Goal: Task Accomplishment & Management: Complete application form

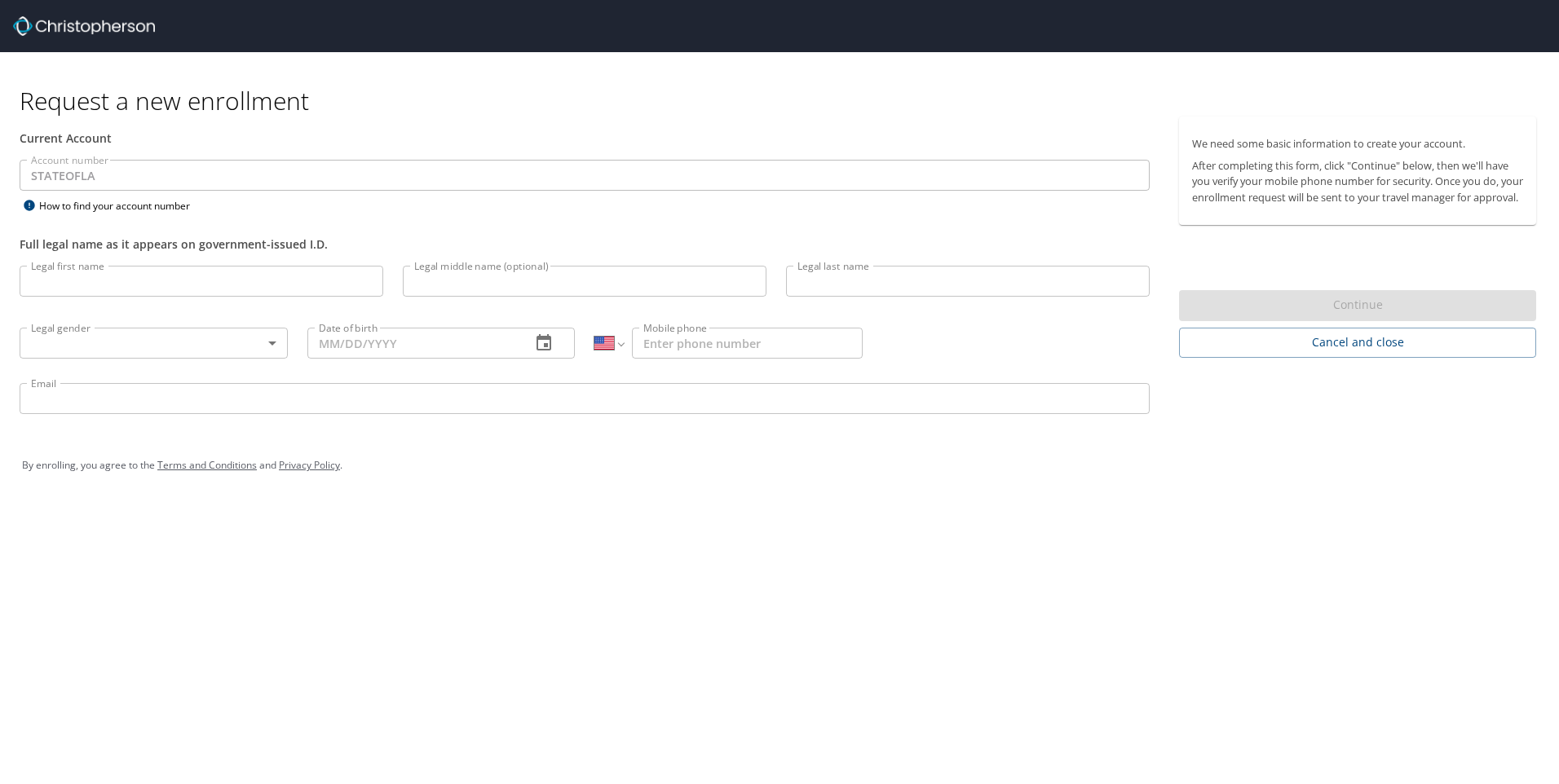
select select "US"
click at [230, 292] on input "Legal first name" at bounding box center [201, 281] width 364 height 31
type input "[PERSON_NAME]"
type input "[PHONE_NUMBER]"
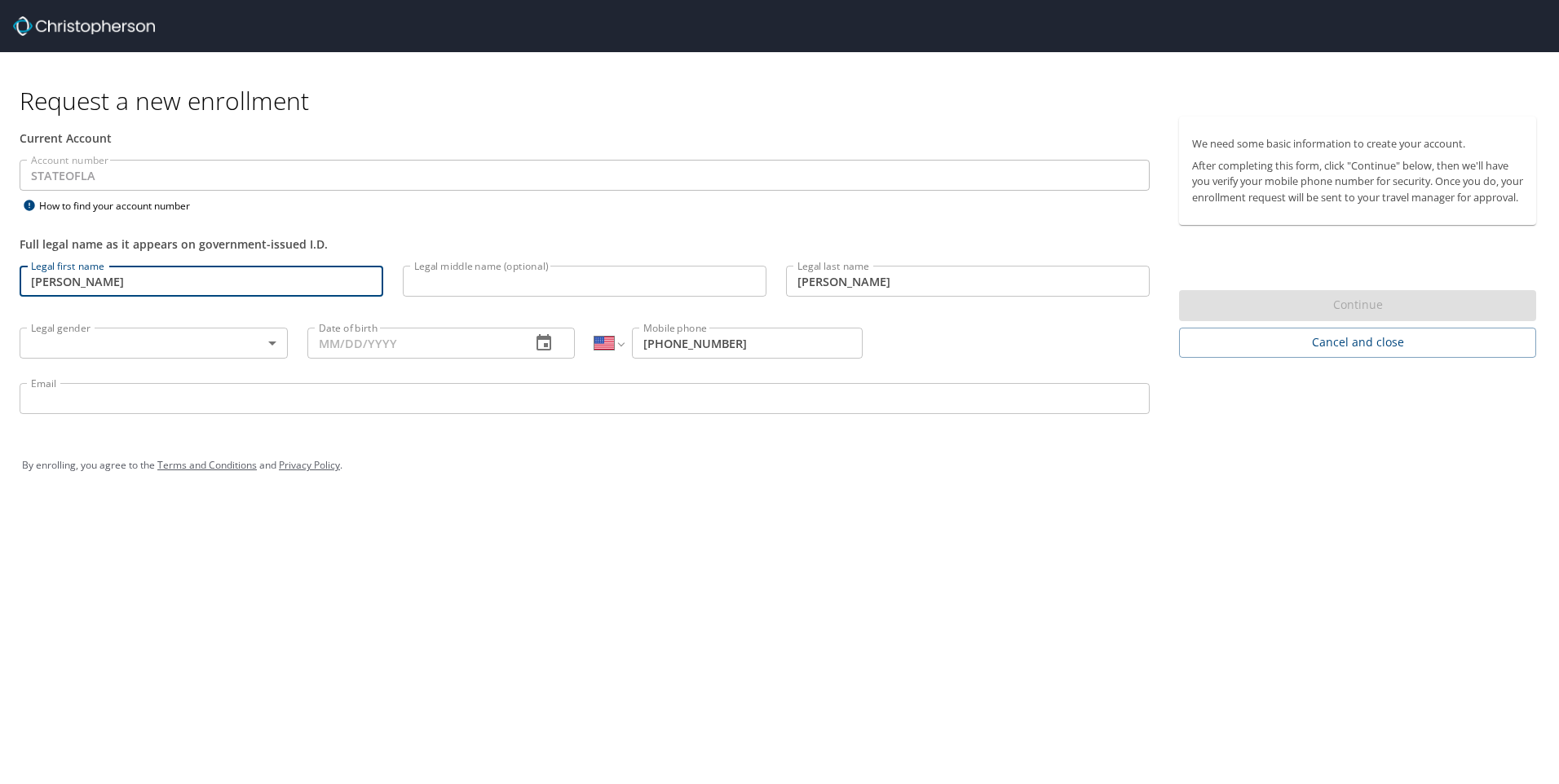
type input "[PERSON_NAME][EMAIL_ADDRESS][PERSON_NAME][DOMAIN_NAME]"
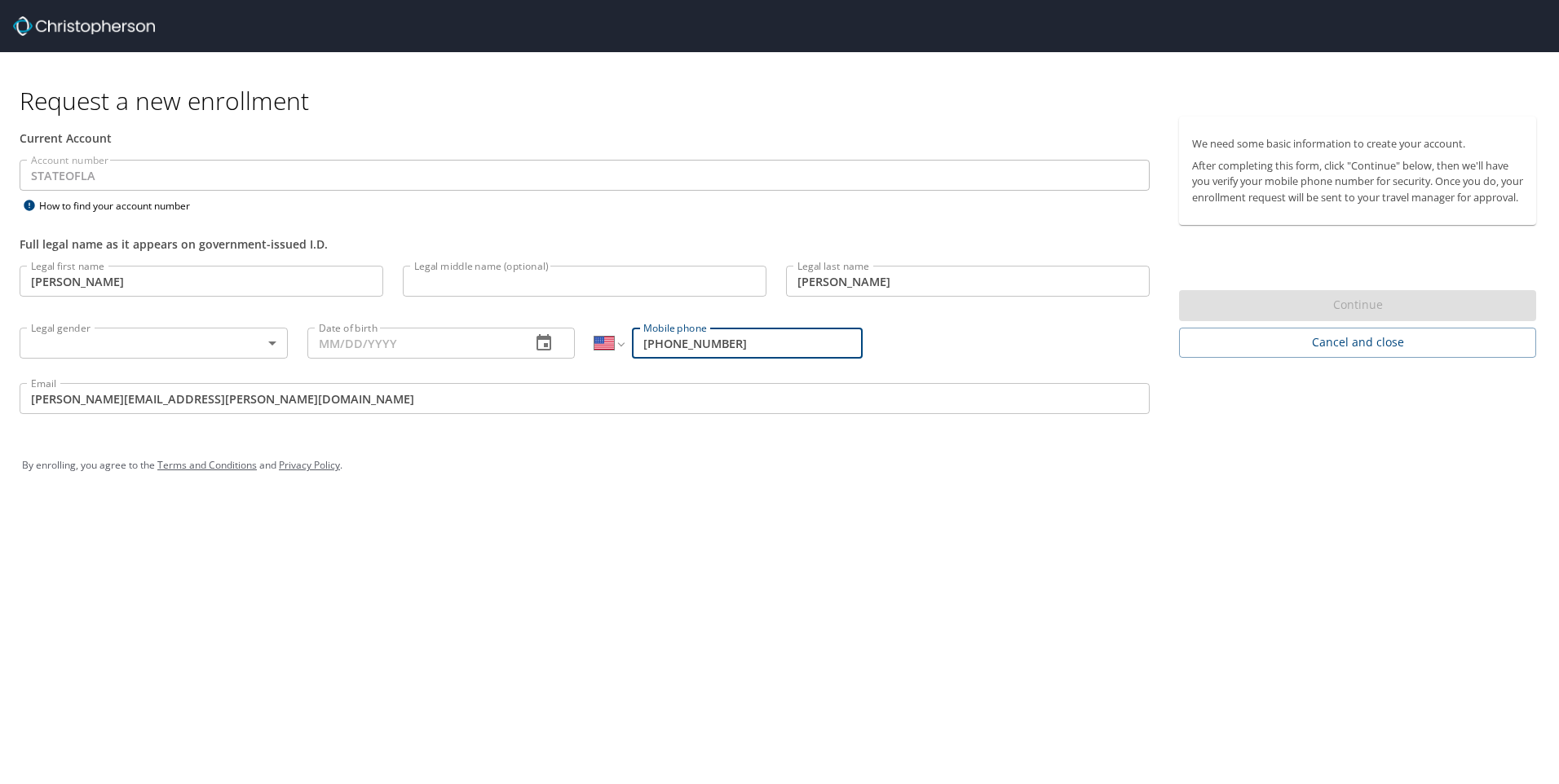
drag, startPoint x: 749, startPoint y: 344, endPoint x: 651, endPoint y: 339, distance: 98.1
click at [651, 339] on input "[PHONE_NUMBER]" at bounding box center [747, 343] width 230 height 31
type input "[PHONE_NUMBER]"
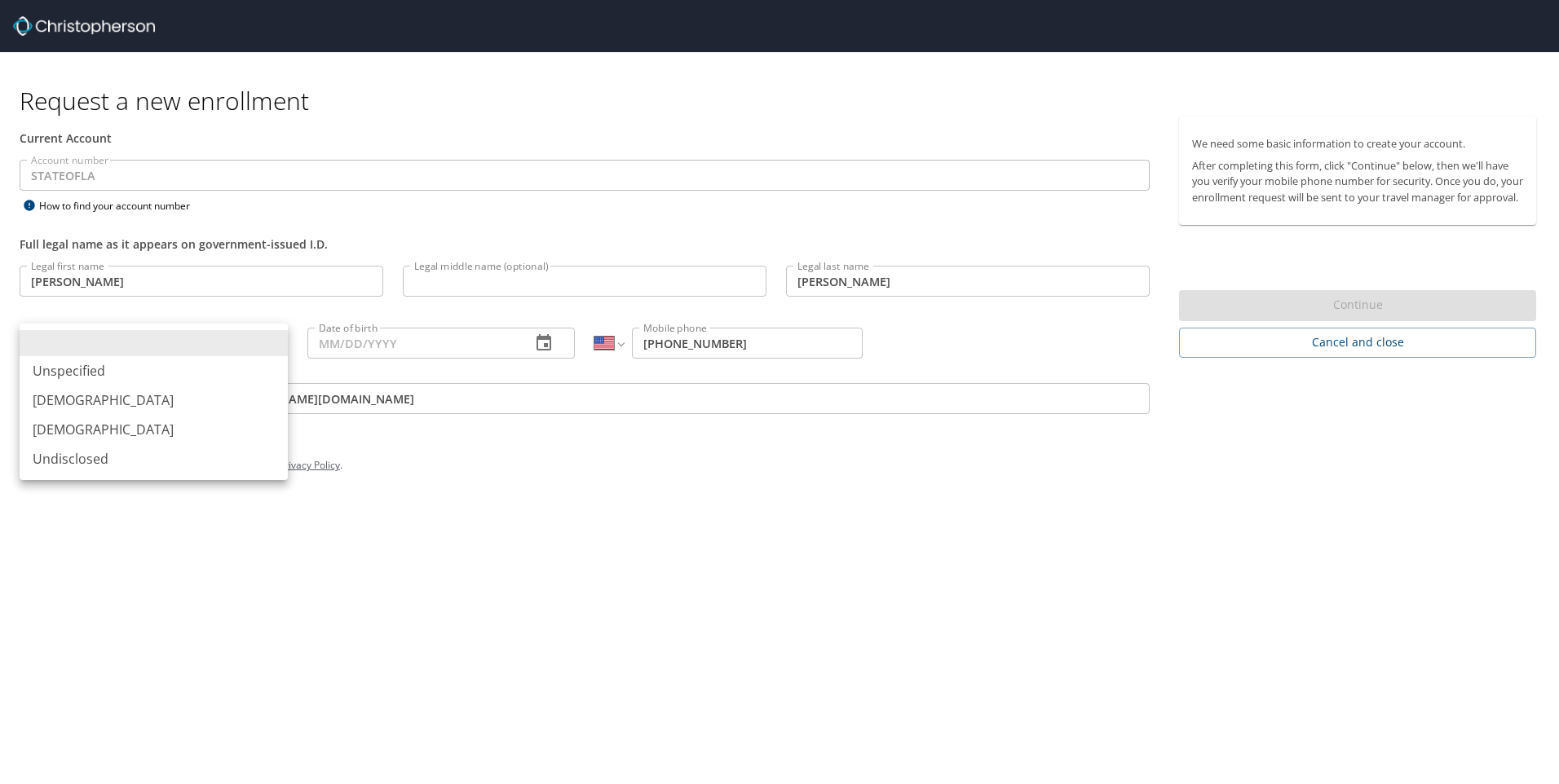
click at [275, 342] on body "Request a new enrollment Current Account Account number STATEOFLA Account numbe…" at bounding box center [779, 392] width 1559 height 784
click at [226, 432] on li "[DEMOGRAPHIC_DATA]" at bounding box center [154, 430] width 268 height 29
type input "[DEMOGRAPHIC_DATA]"
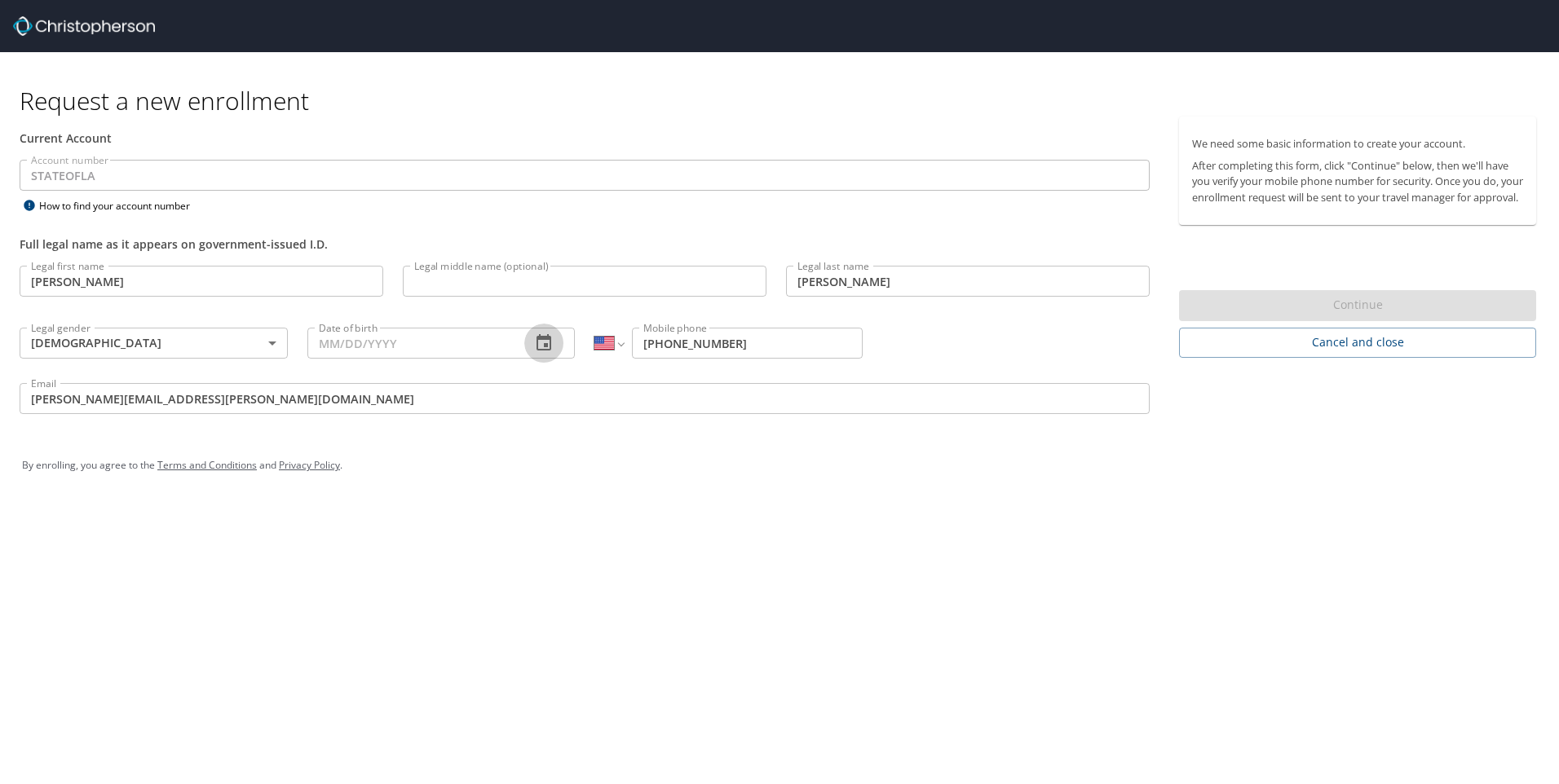
click at [535, 342] on icon "button" at bounding box center [543, 343] width 20 height 20
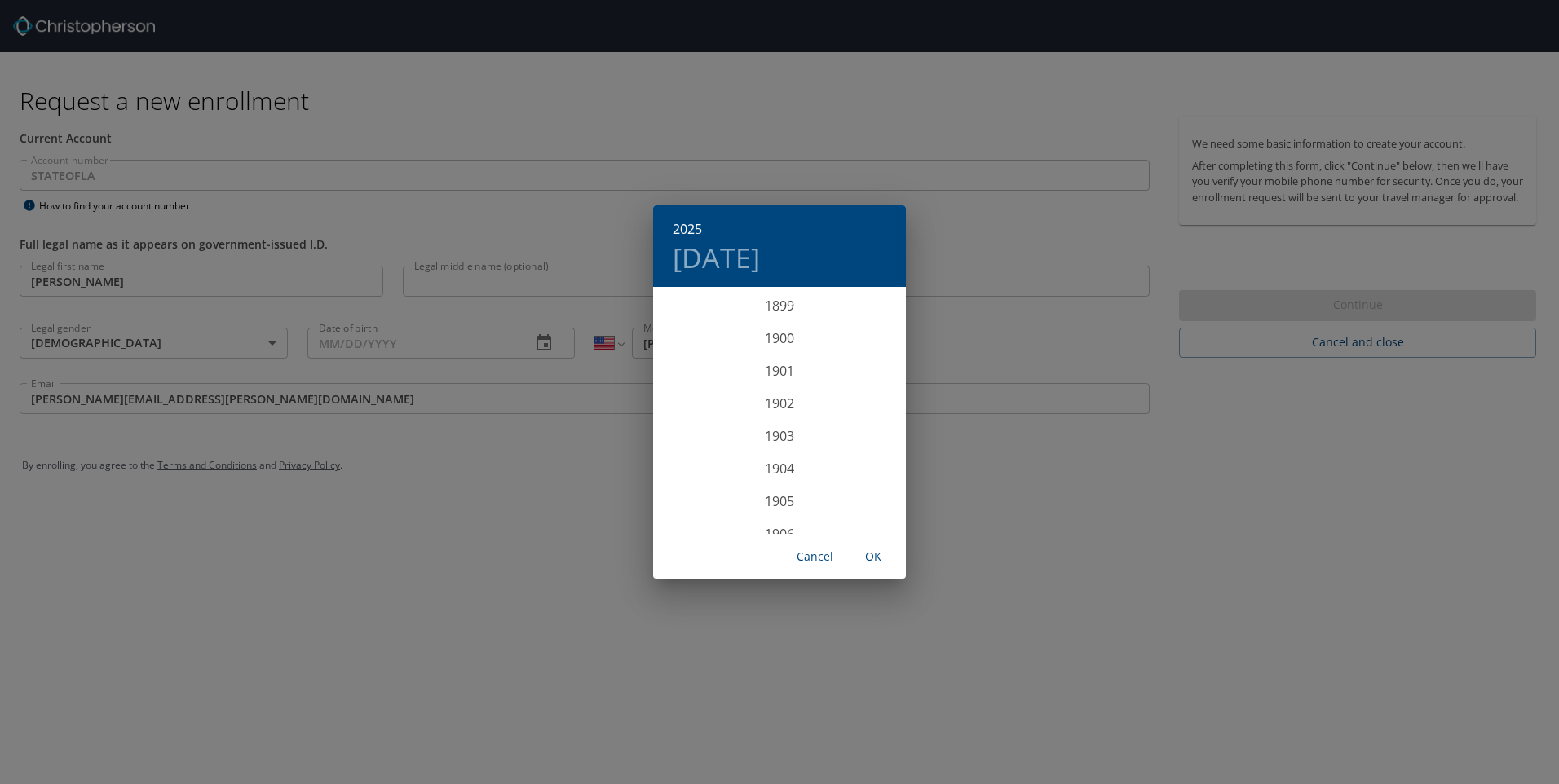
scroll to position [4010, 0]
click at [435, 349] on div "2025 [DATE] 1900 1901 1902 1903 1904 1905 1906 1907 1908 1909 1910 1911 1912 19…" at bounding box center [779, 392] width 1559 height 784
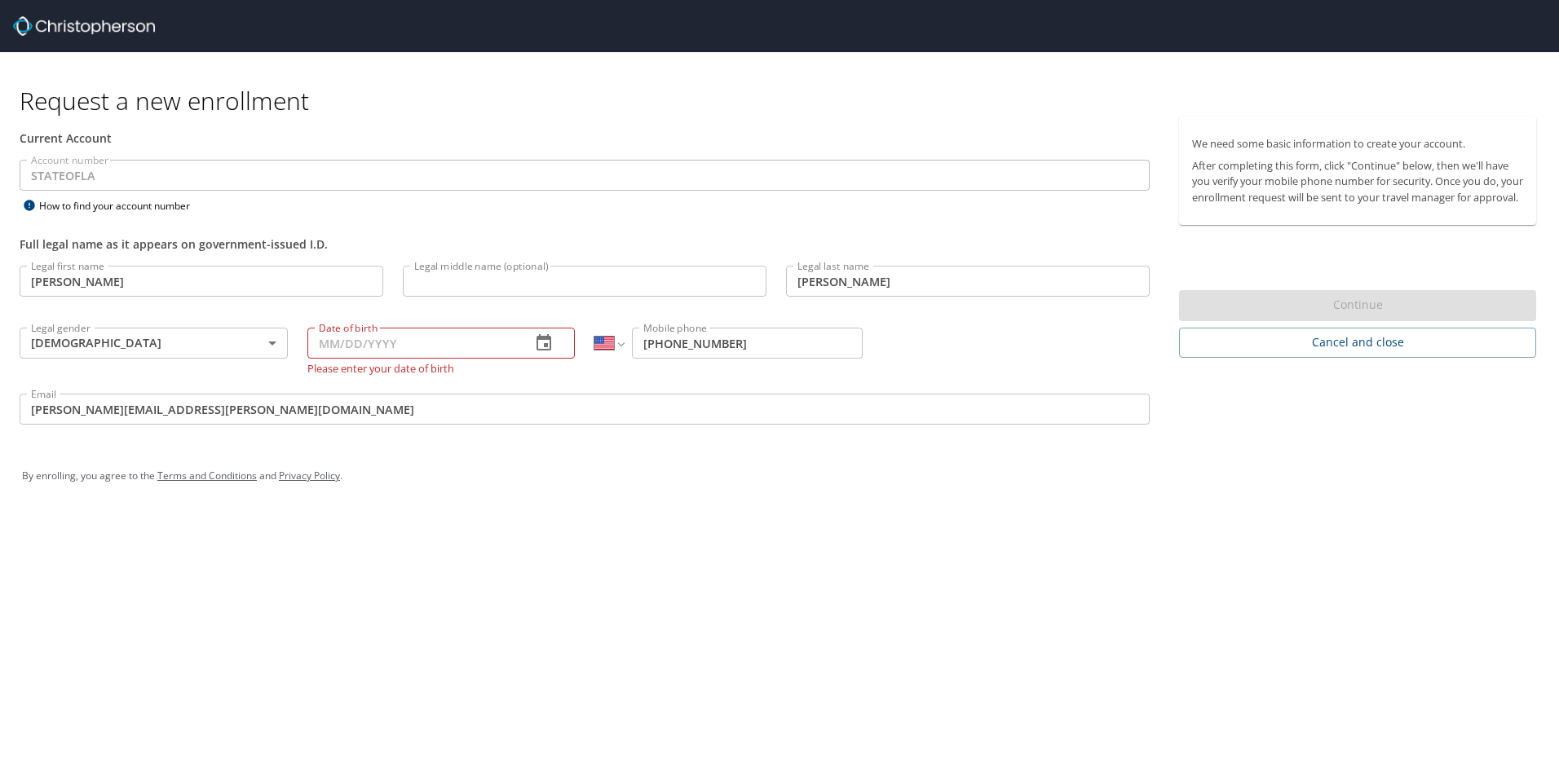
click at [432, 345] on input "Date of birth" at bounding box center [413, 343] width 212 height 31
type input "[DATE]"
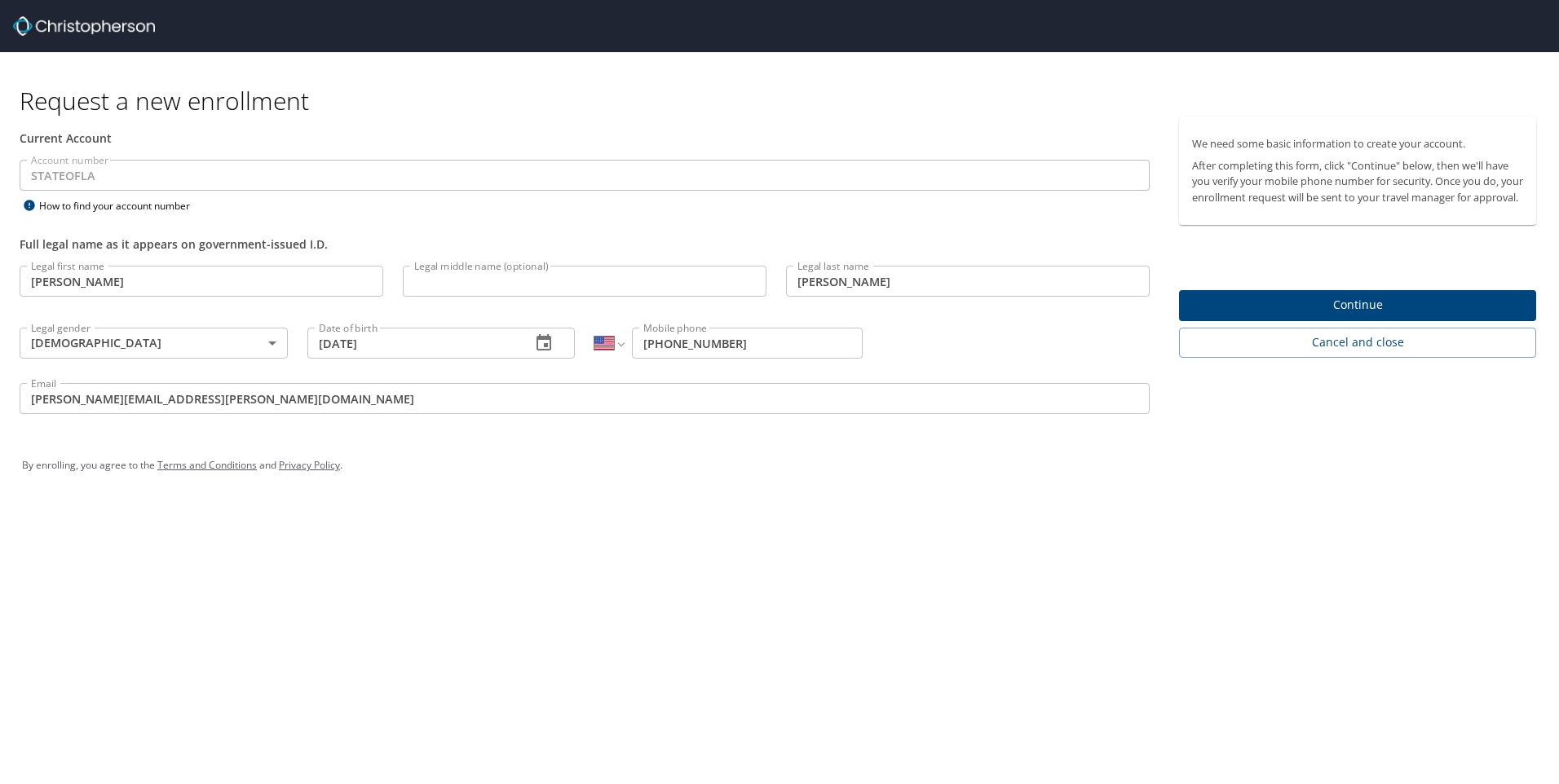
click at [880, 490] on div "By enrolling, you agree to the Terms and Conditions and Privacy Policy ." at bounding box center [779, 465] width 1539 height 73
click at [1317, 310] on span "Continue" at bounding box center [1357, 305] width 331 height 21
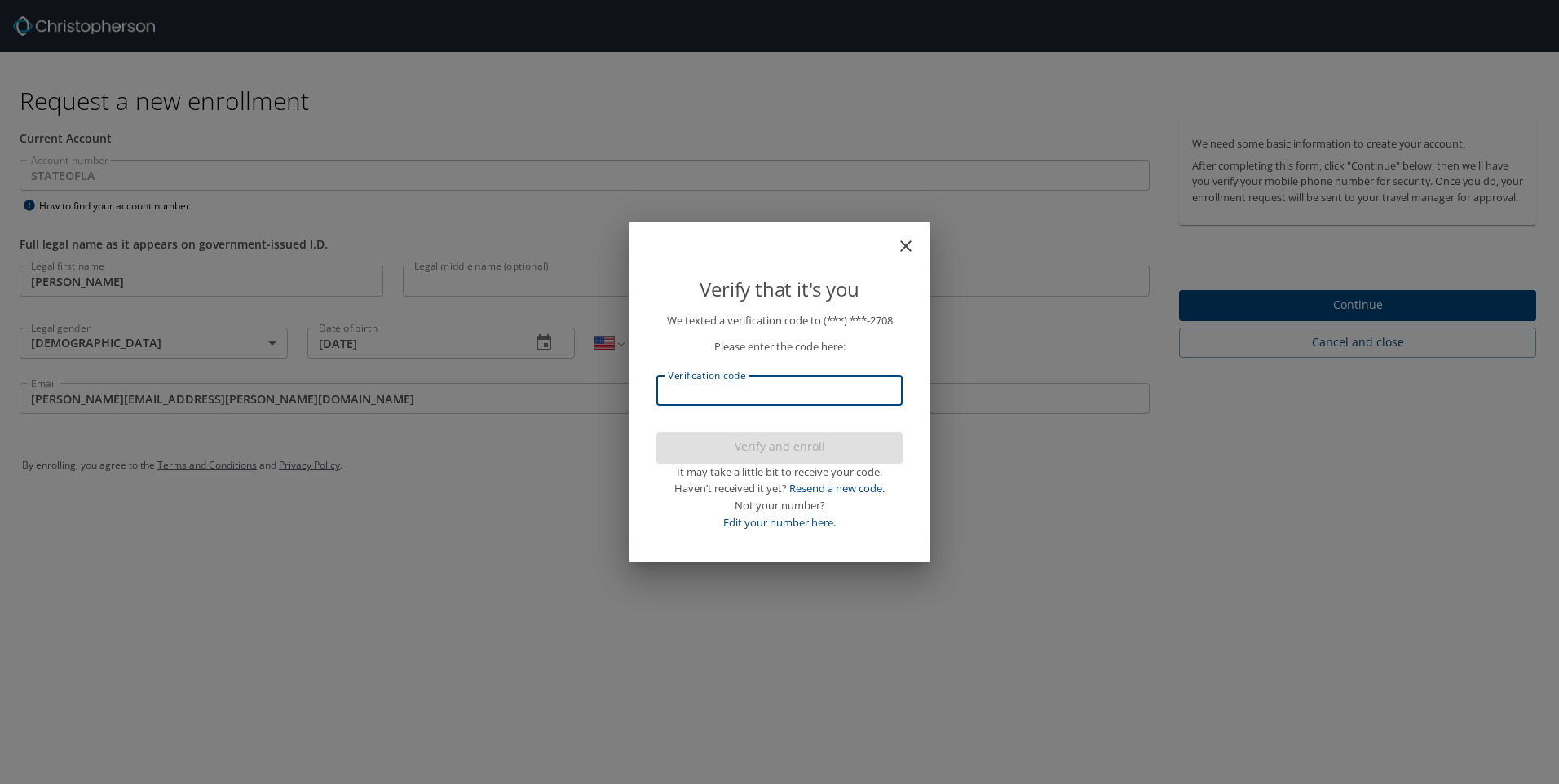
click at [752, 388] on input "Verification code" at bounding box center [779, 390] width 246 height 31
type input "531586"
click at [789, 447] on span "Verify and enroll" at bounding box center [780, 447] width 220 height 21
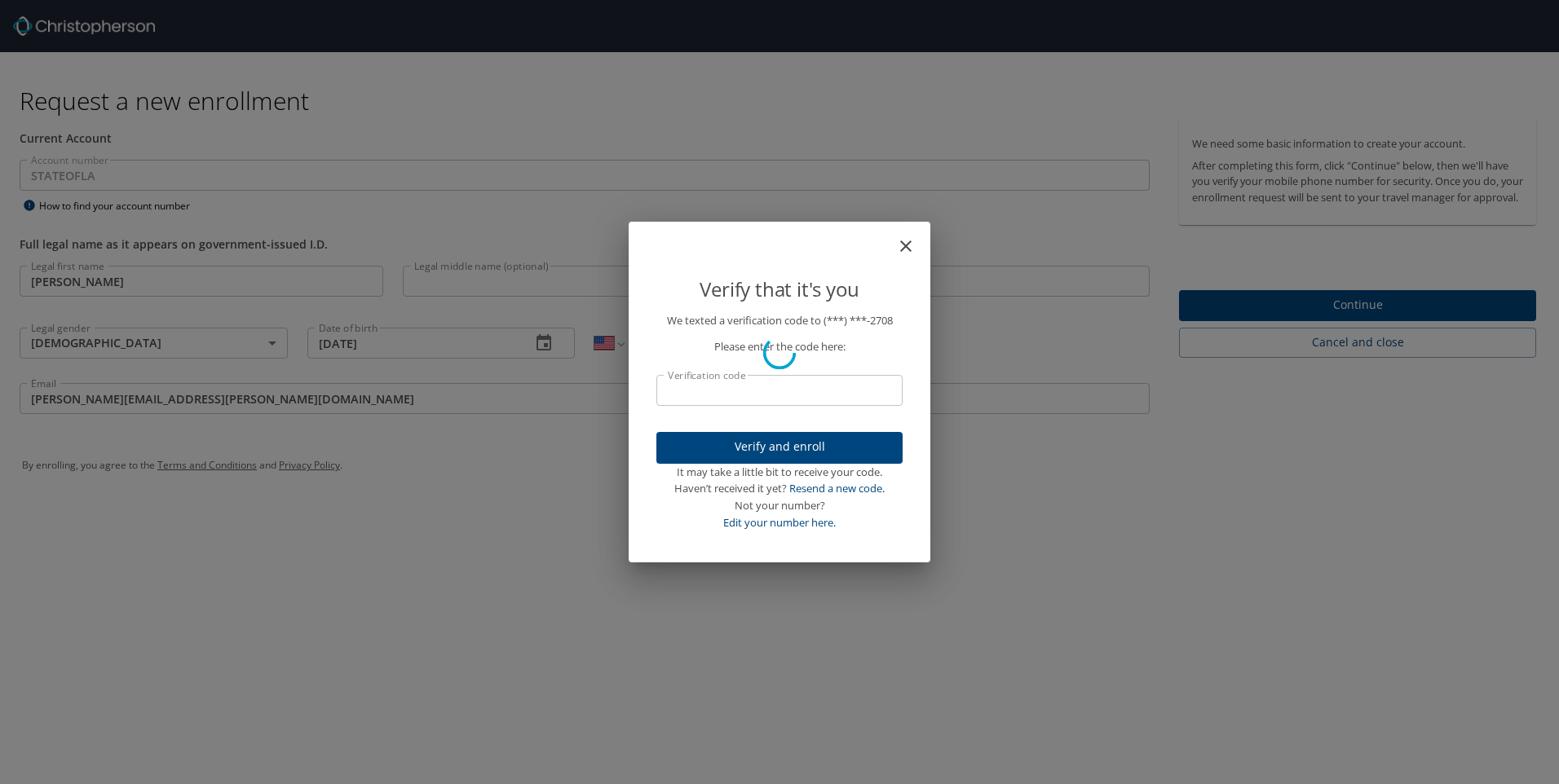
click at [1344, 320] on div "Verify that it's you We texted a verification code to (***) ***- 2708 Please en…" at bounding box center [779, 392] width 1559 height 784
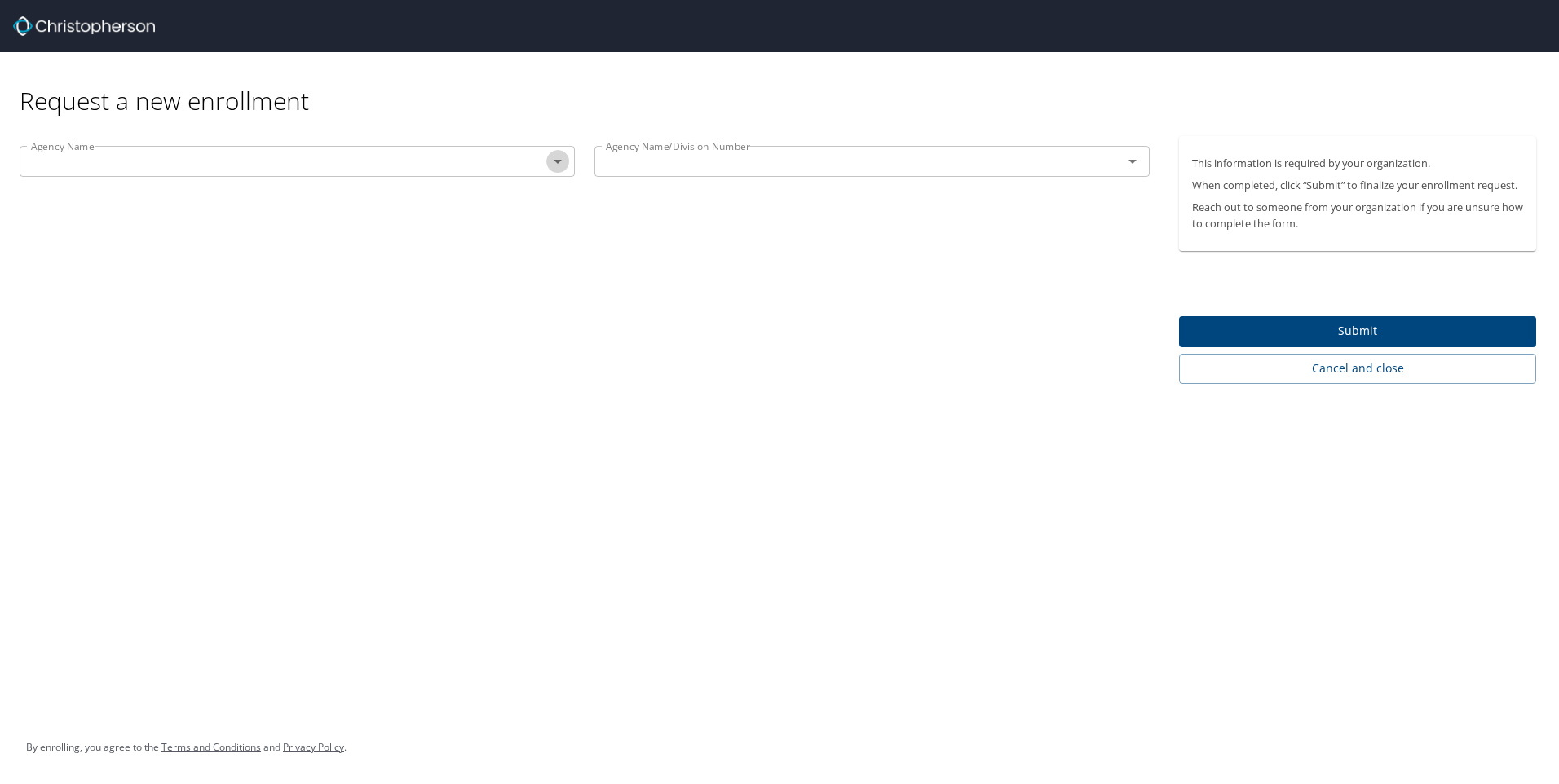
click at [560, 169] on icon "Open" at bounding box center [557, 161] width 20 height 20
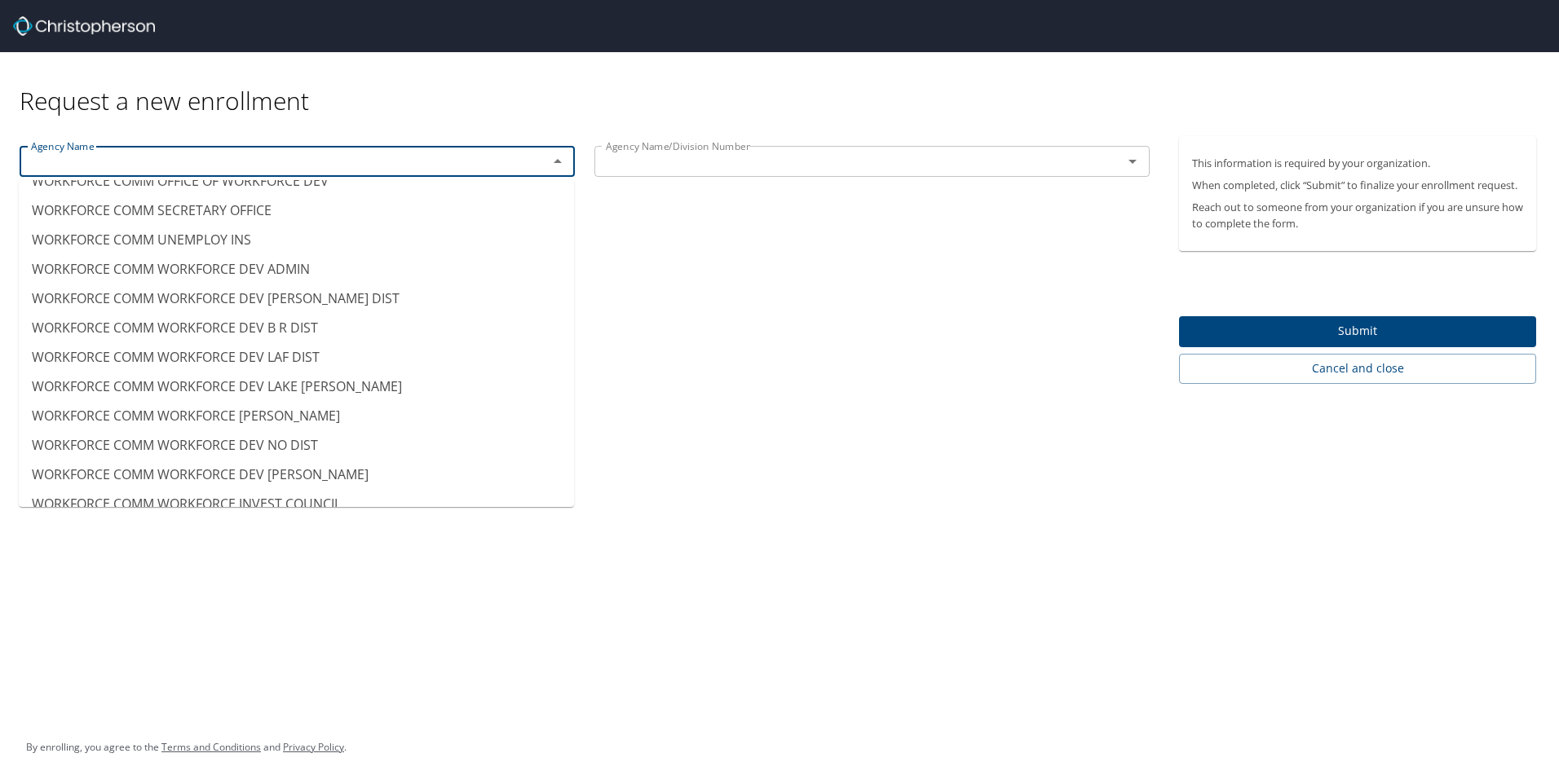
scroll to position [16326, 0]
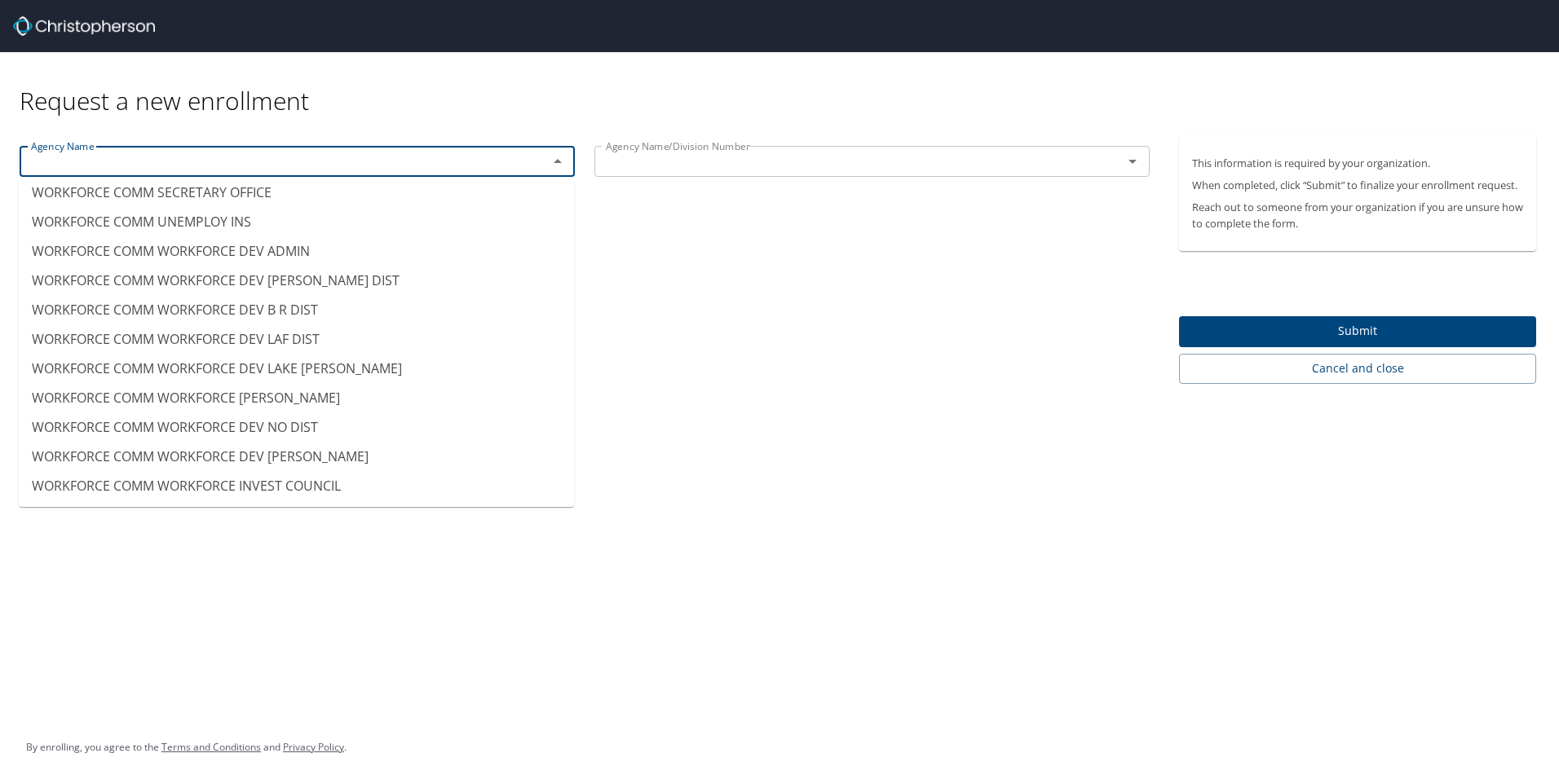
click at [1129, 165] on icon "Open" at bounding box center [1132, 161] width 20 height 20
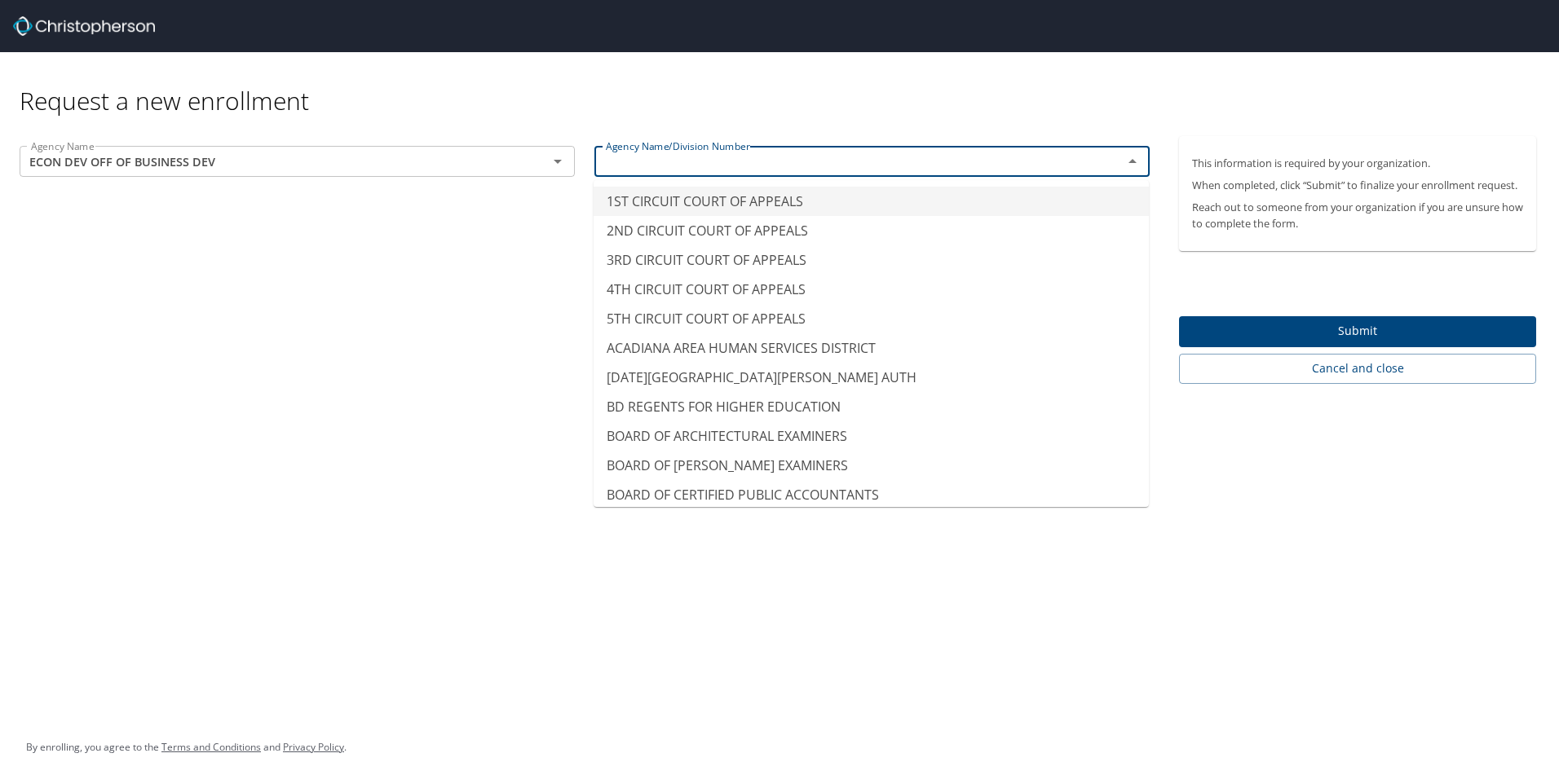
type input "ECON DEV OFF OF BUSINESS DEV"
click at [558, 164] on icon "Open" at bounding box center [557, 162] width 8 height 4
type input "1ST CIRCUIT COURT OF APPEALS"
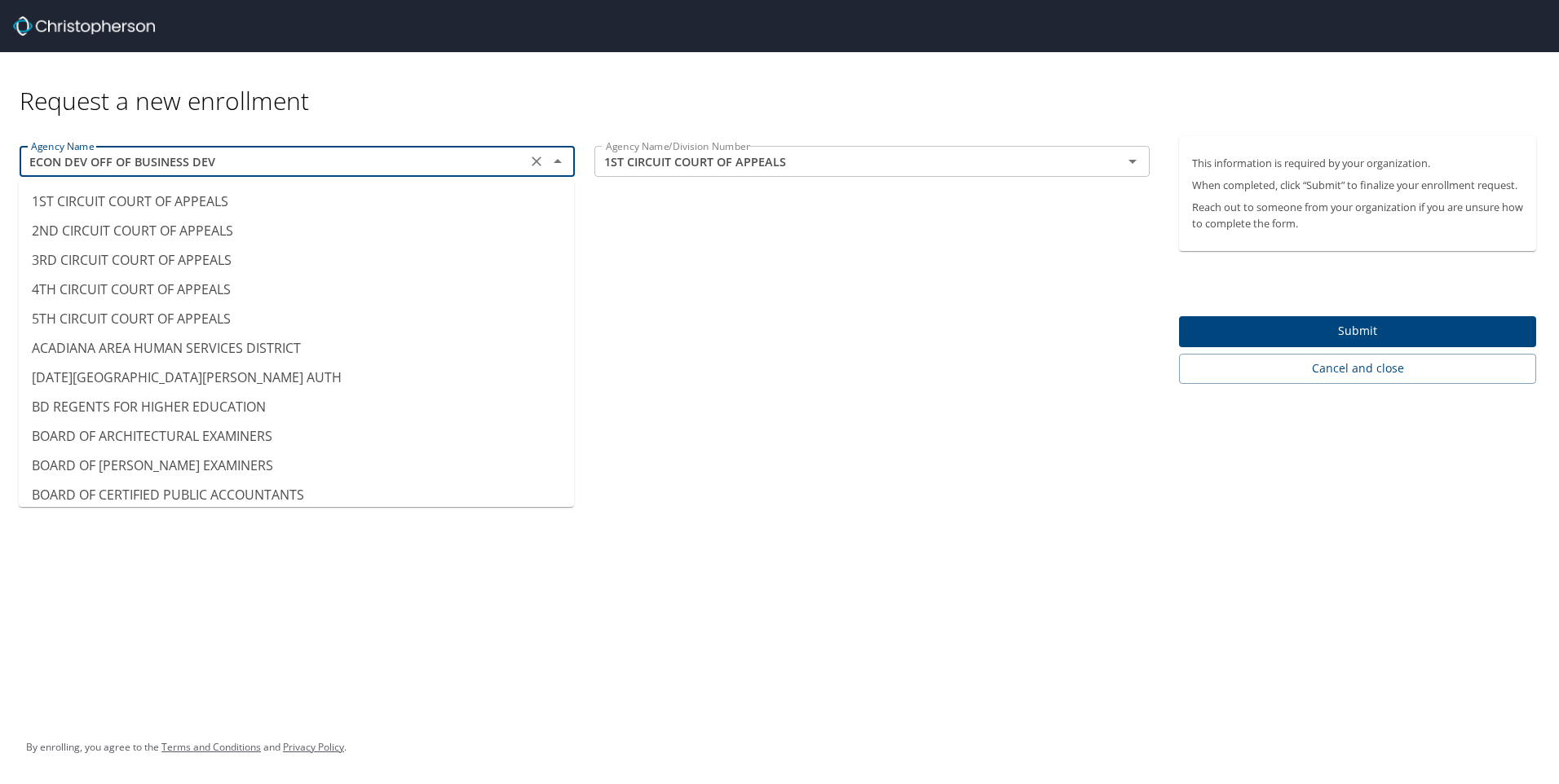
scroll to position [2911, 0]
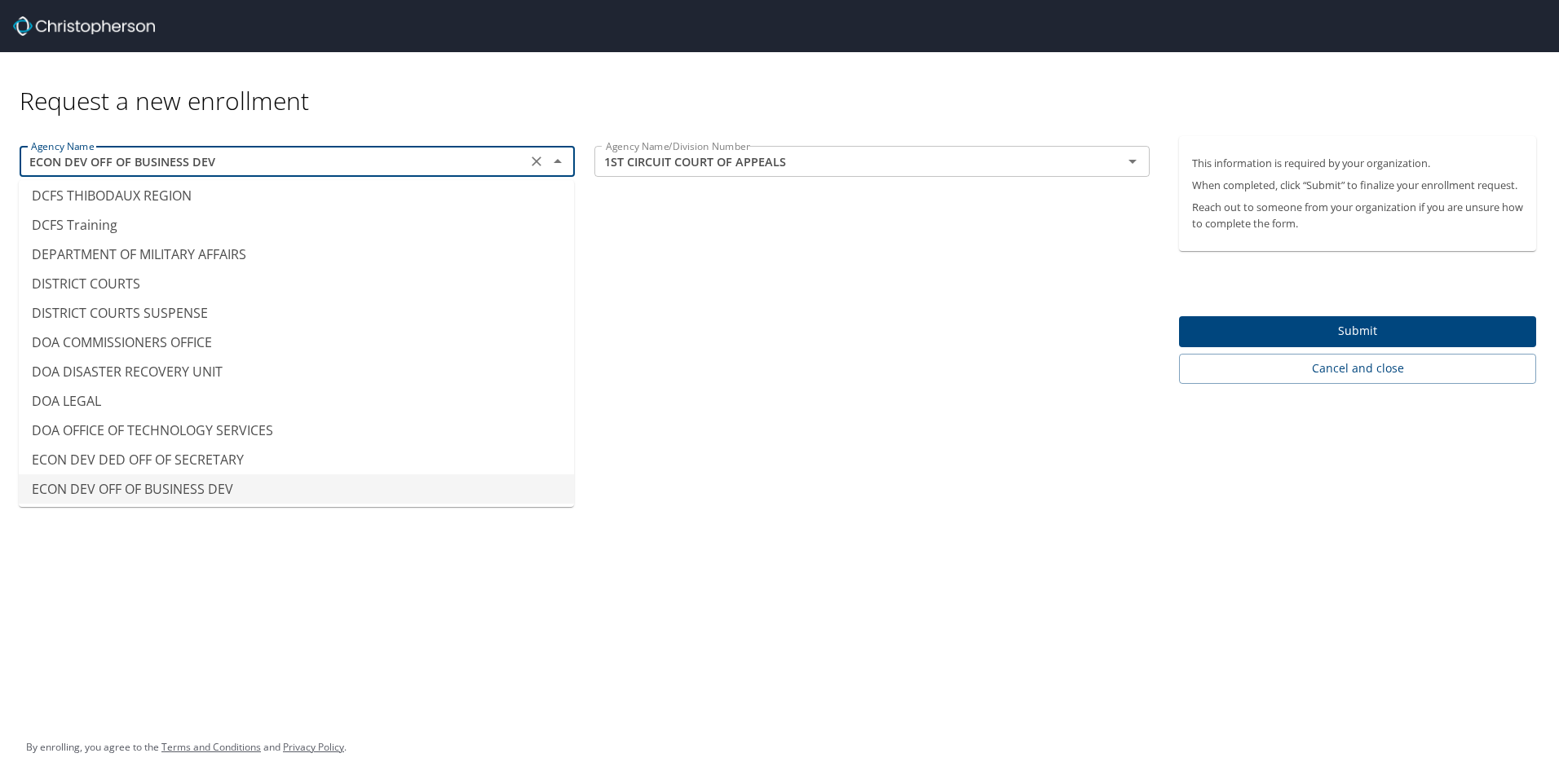
click at [535, 165] on icon "Clear" at bounding box center [536, 161] width 16 height 16
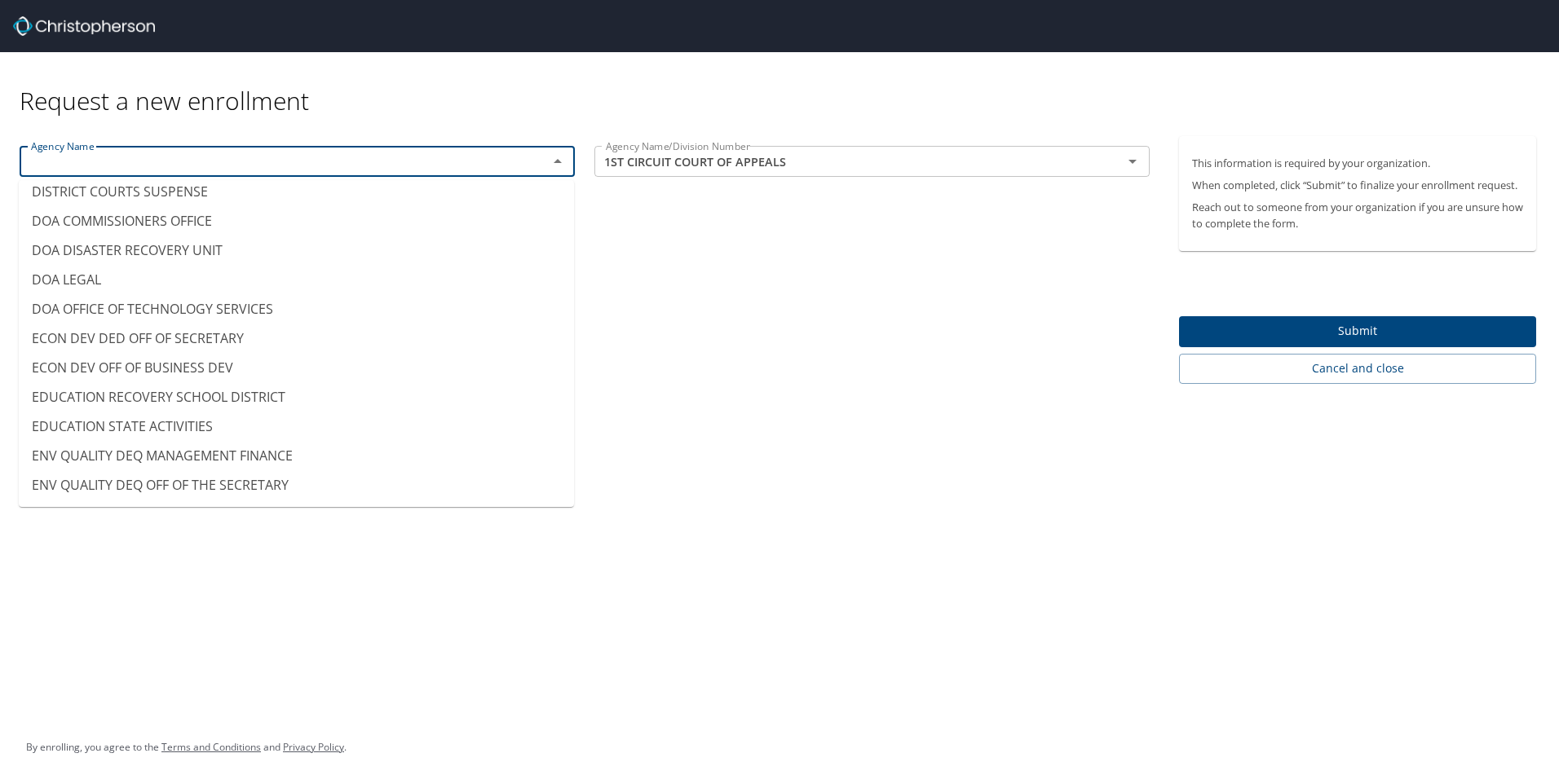
scroll to position [3065, 0]
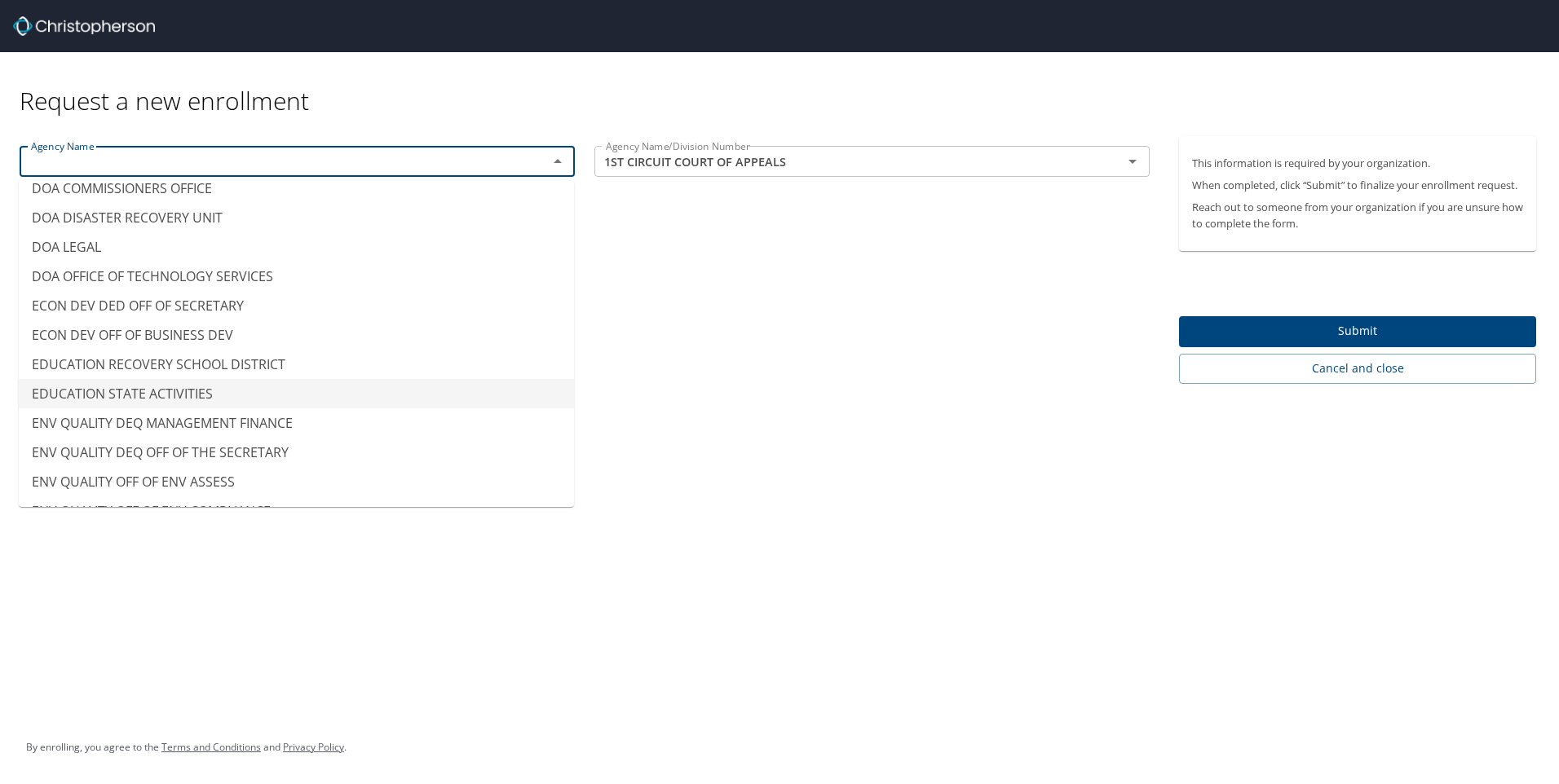
click at [199, 389] on li "EDUCATION STATE ACTIVITIES" at bounding box center [297, 394] width 555 height 29
type input "EDUCATION STATE ACTIVITIES"
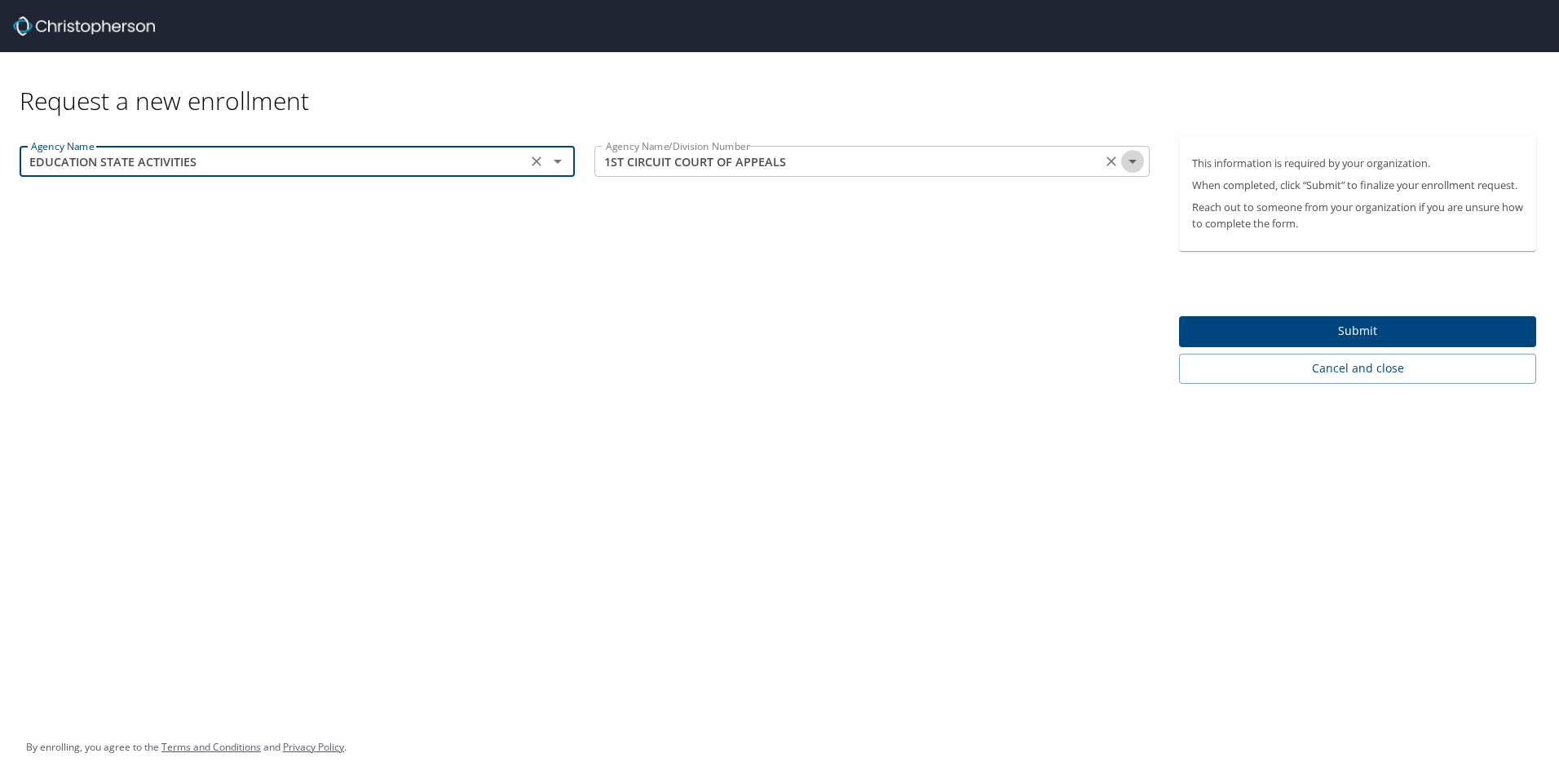
click at [1137, 165] on icon "Open" at bounding box center [1132, 161] width 20 height 20
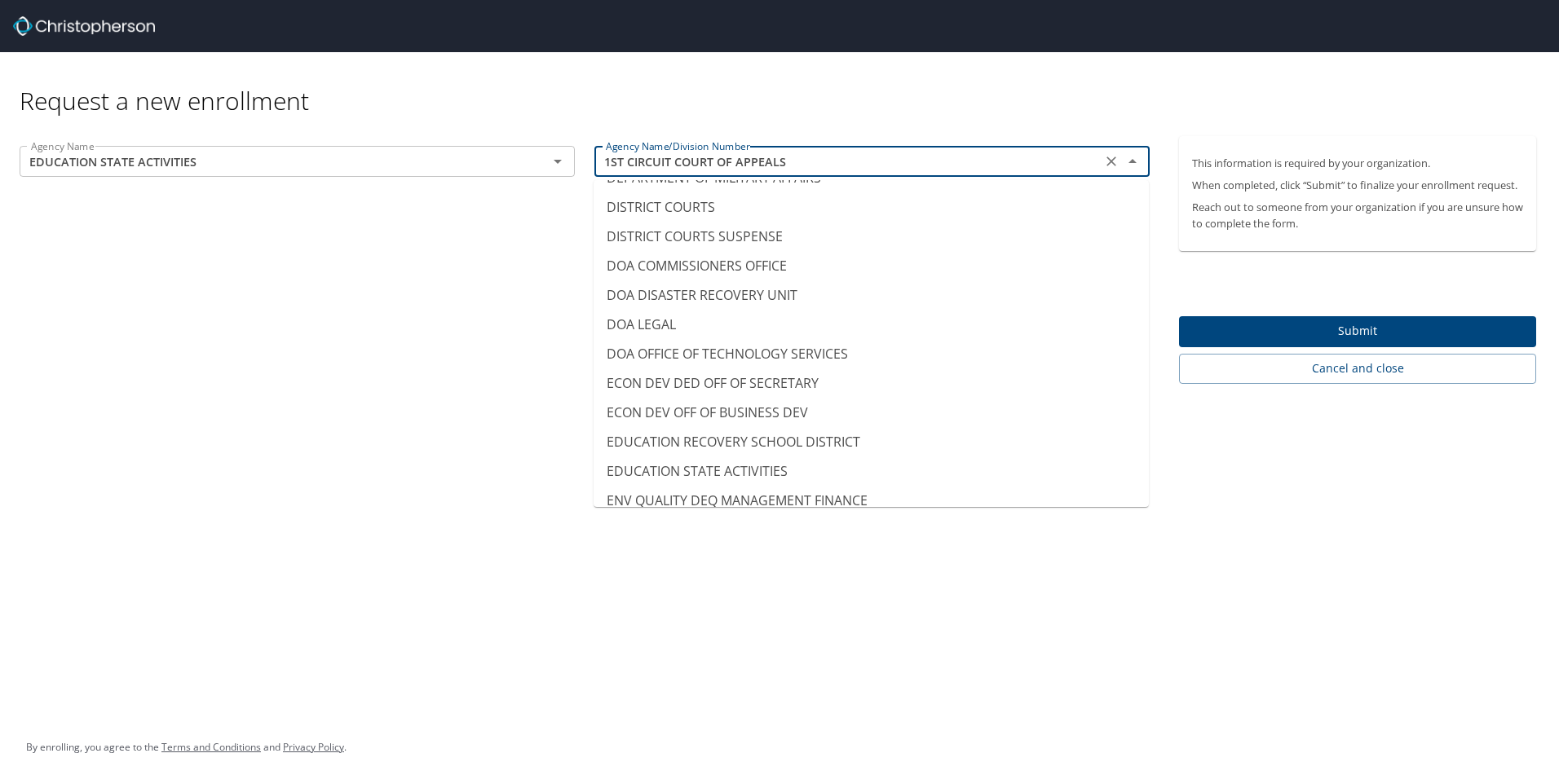
scroll to position [3023, 0]
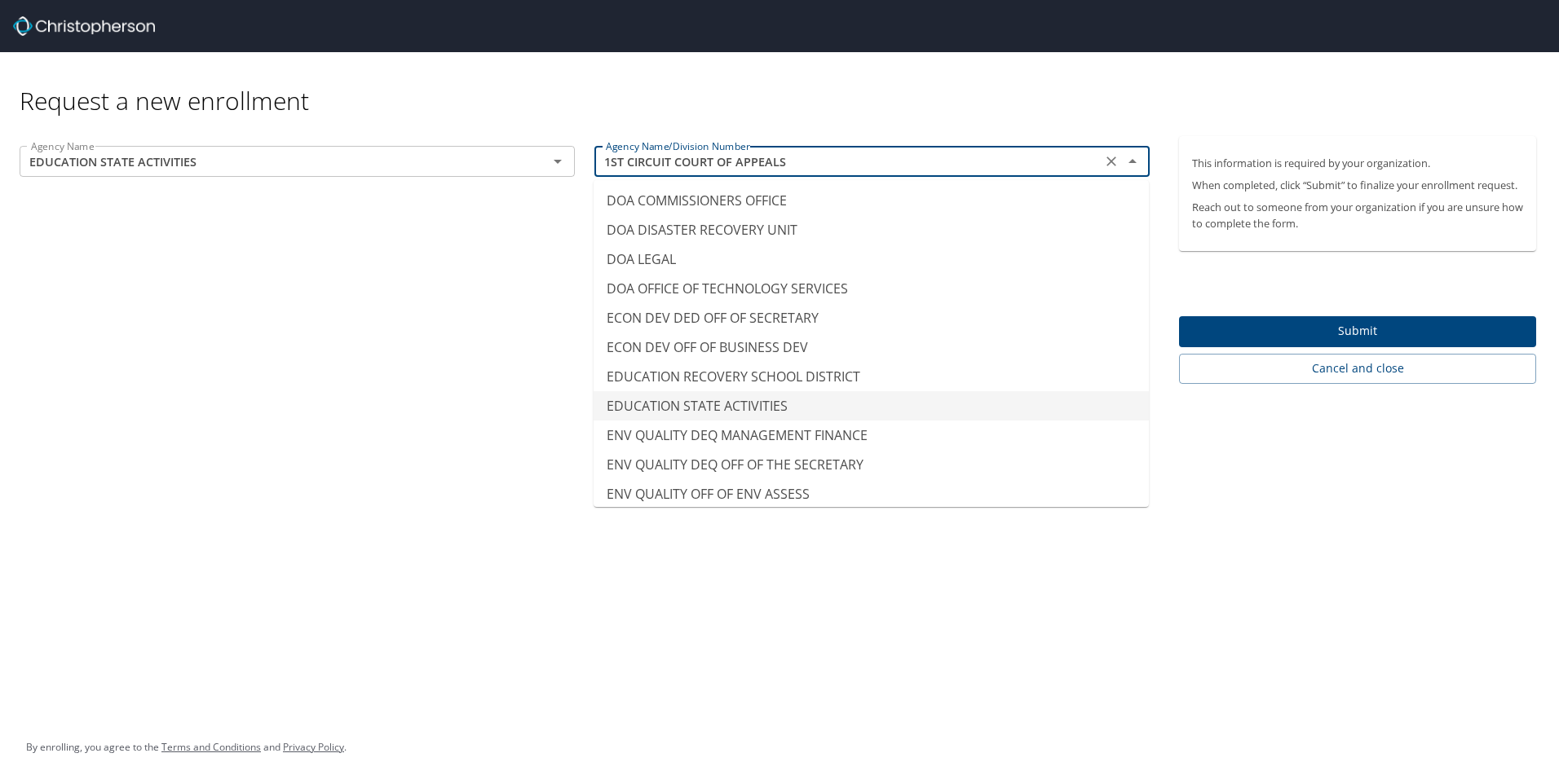
click at [701, 406] on li "EDUCATION STATE ACTIVITIES" at bounding box center [871, 406] width 555 height 29
type input "EDUCATION STATE ACTIVITIES"
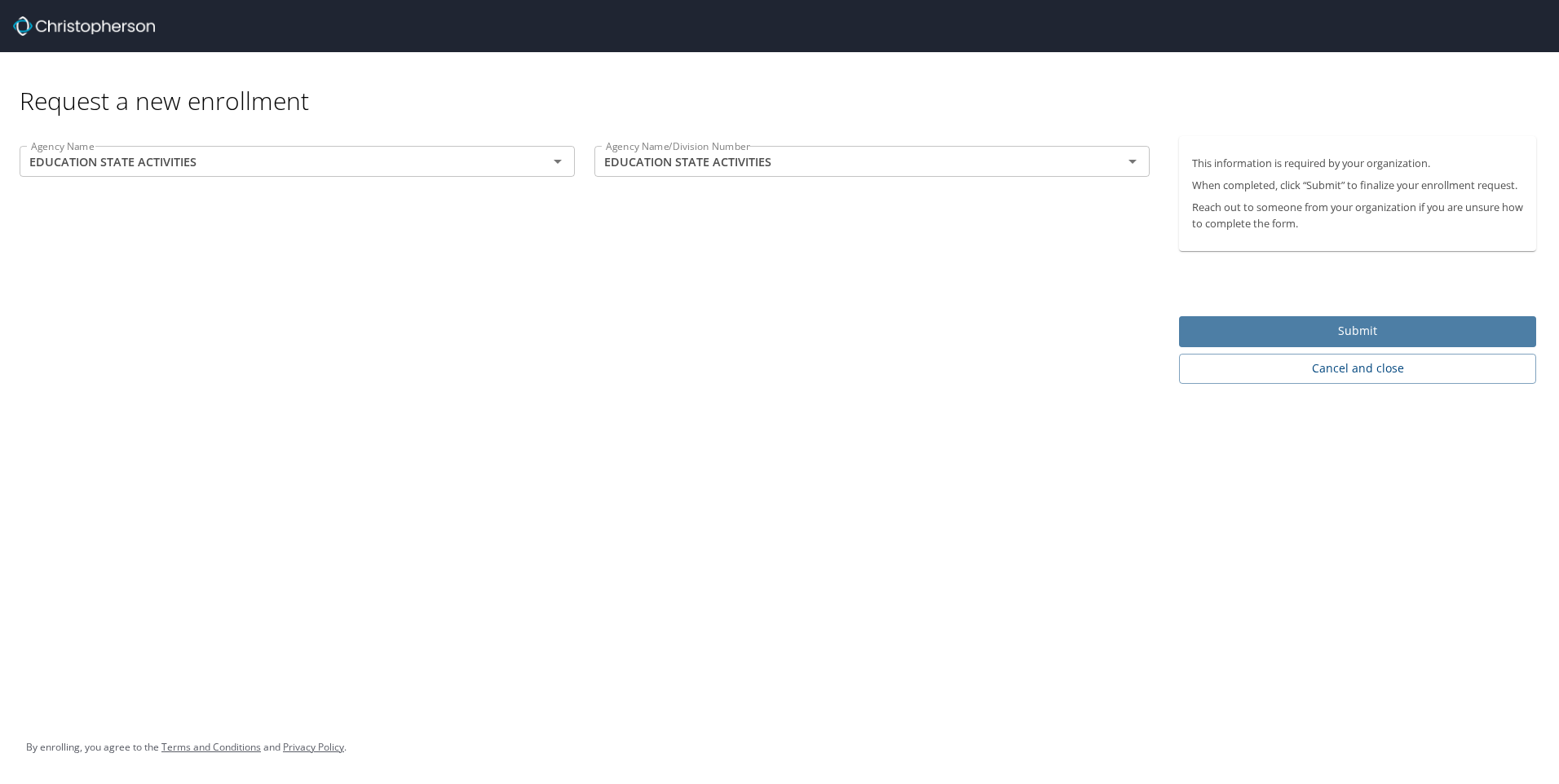
click at [1344, 325] on span "Submit" at bounding box center [1357, 332] width 331 height 21
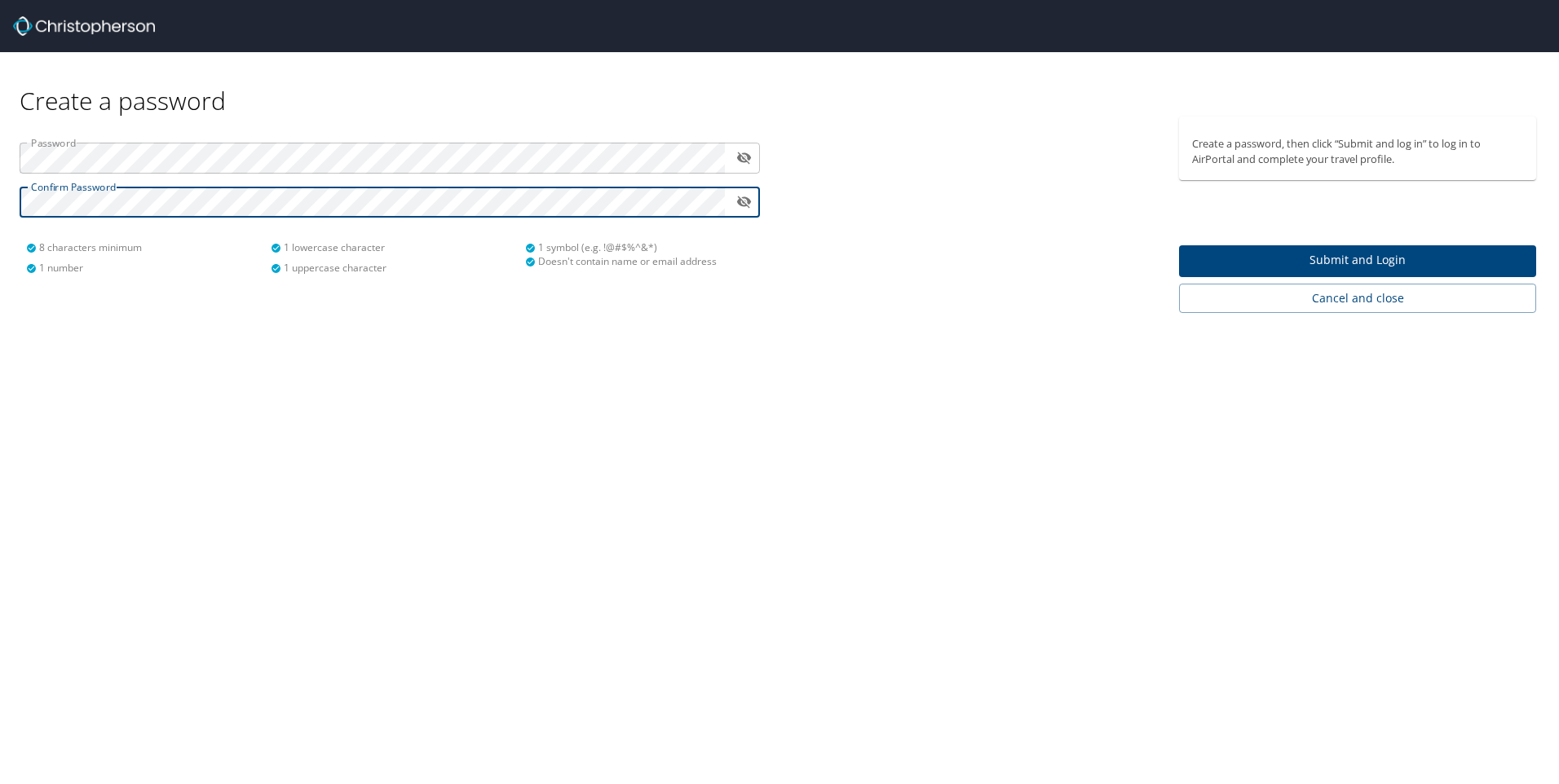
click at [1339, 256] on span "Submit and Login" at bounding box center [1357, 260] width 331 height 21
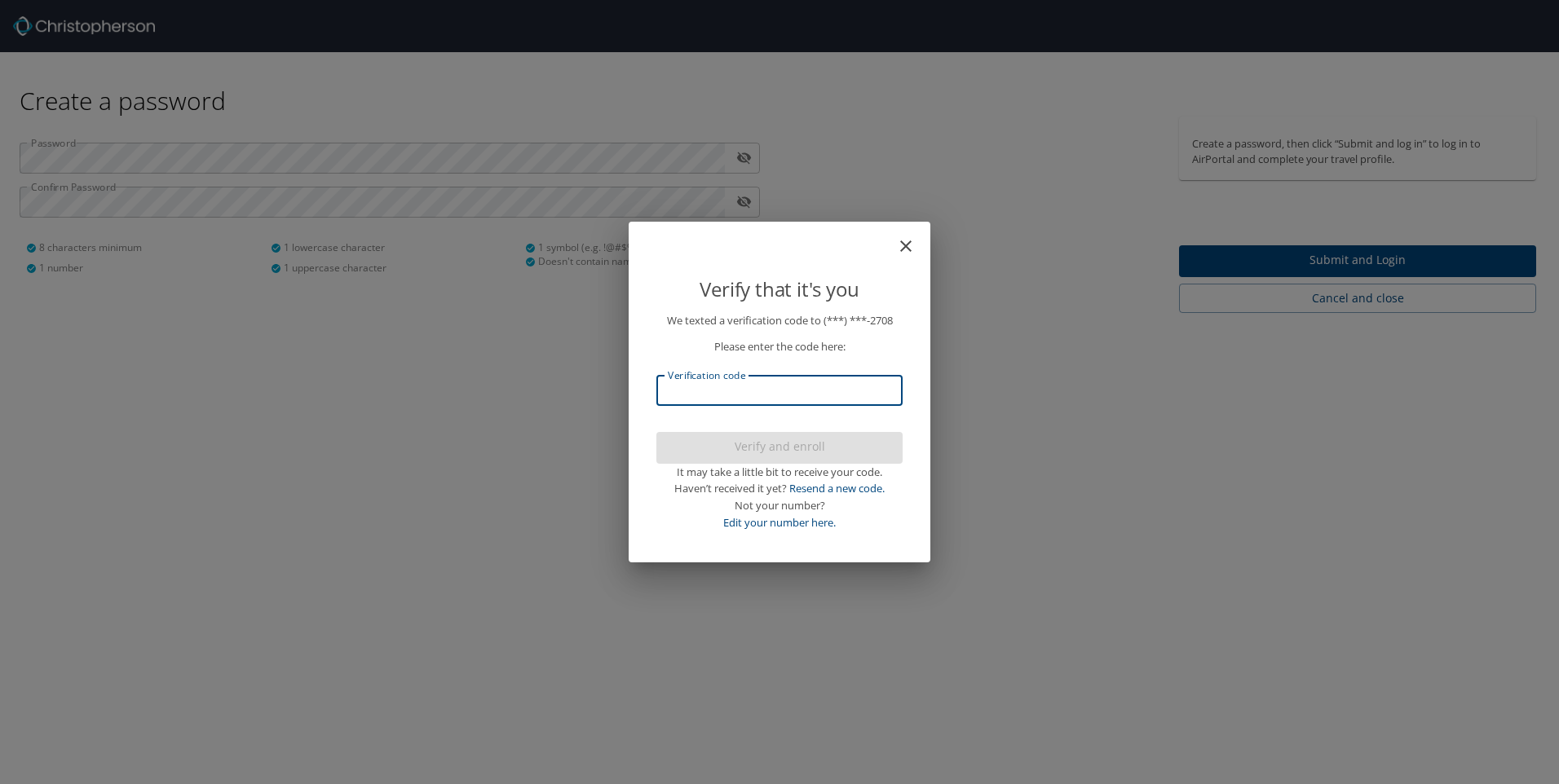
click at [699, 392] on input "Verification code" at bounding box center [779, 390] width 246 height 31
type input "690067"
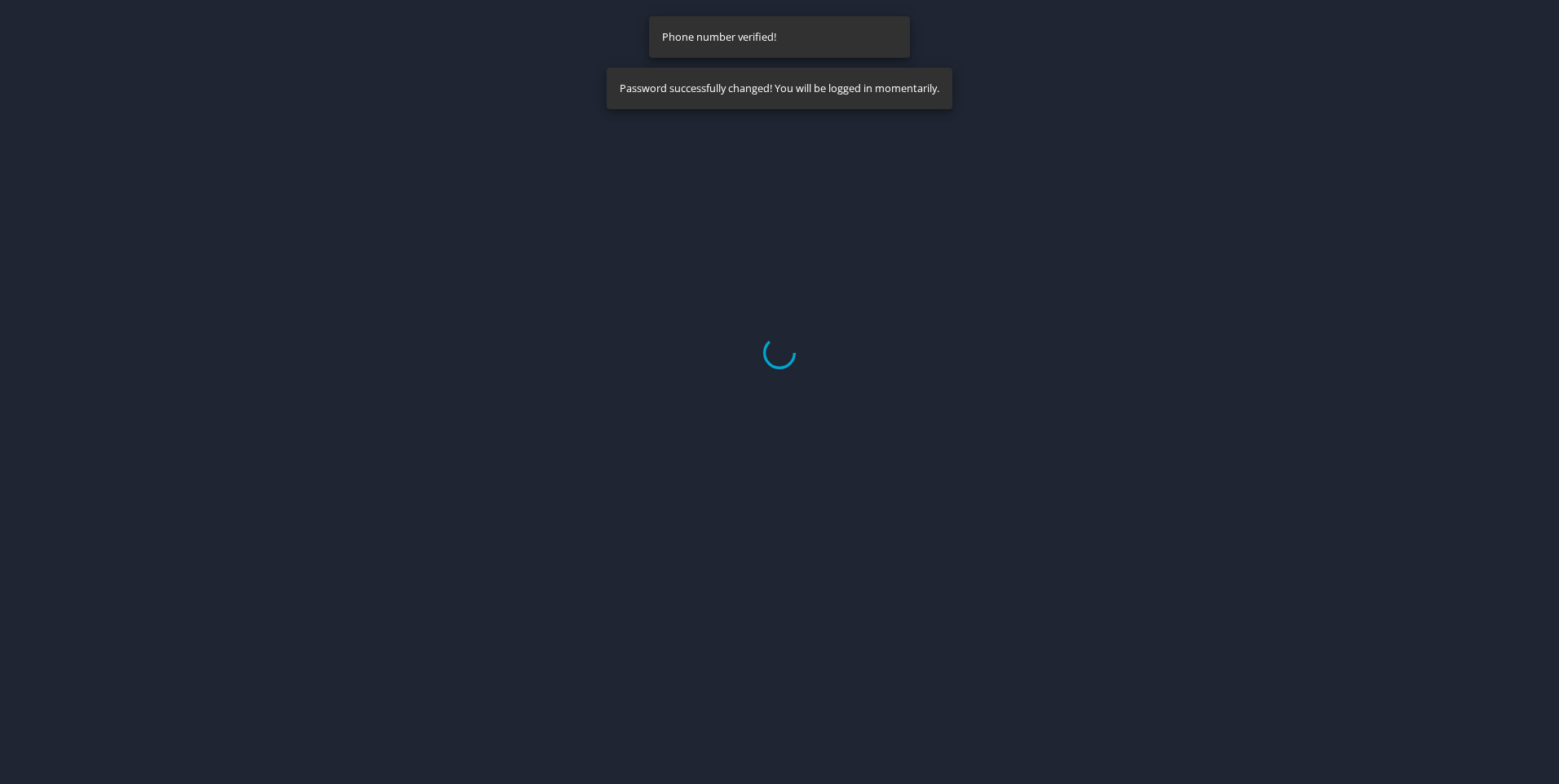
select select "US"
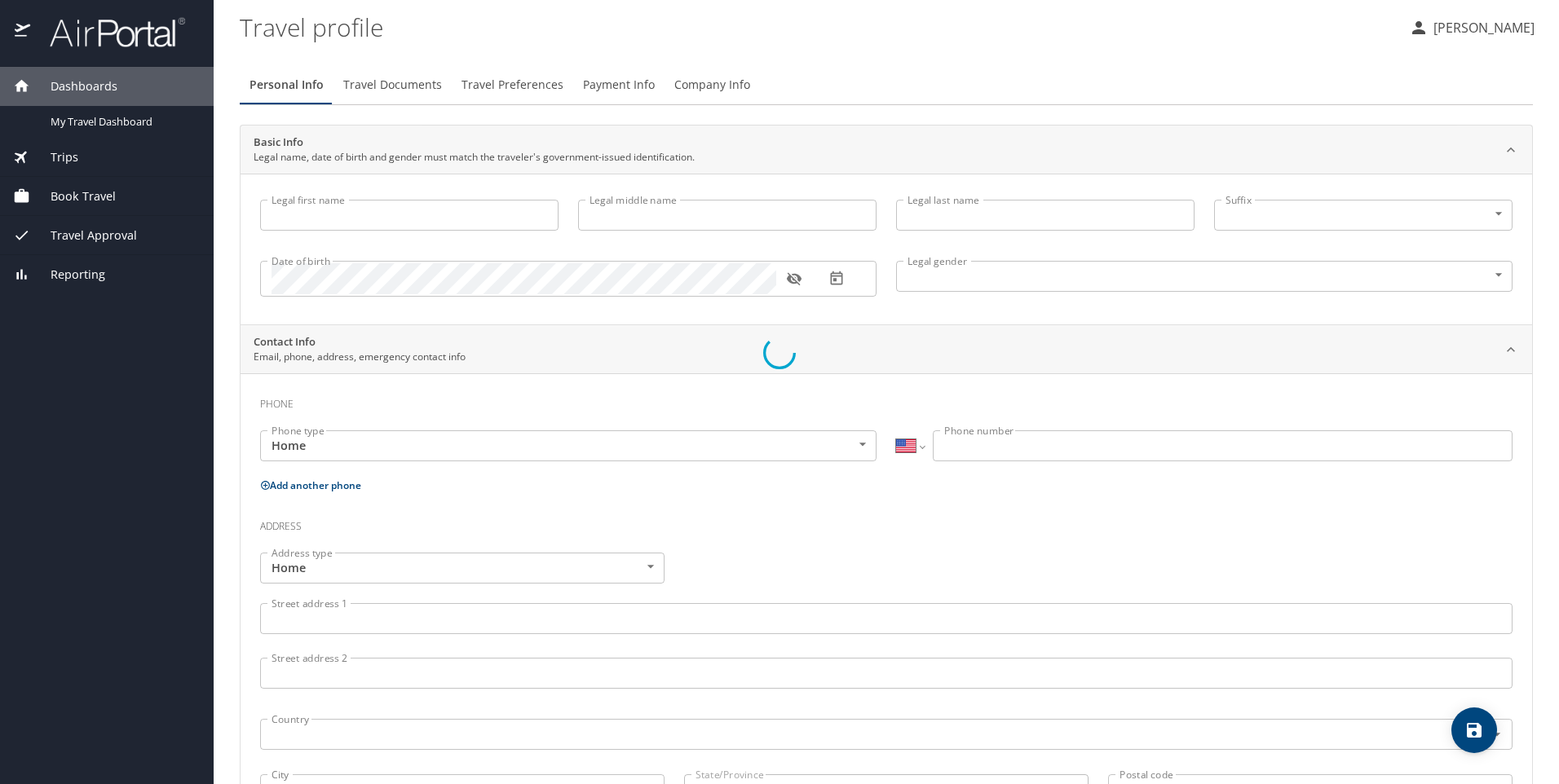
type input "[PERSON_NAME]"
type input "[DEMOGRAPHIC_DATA]"
select select "US"
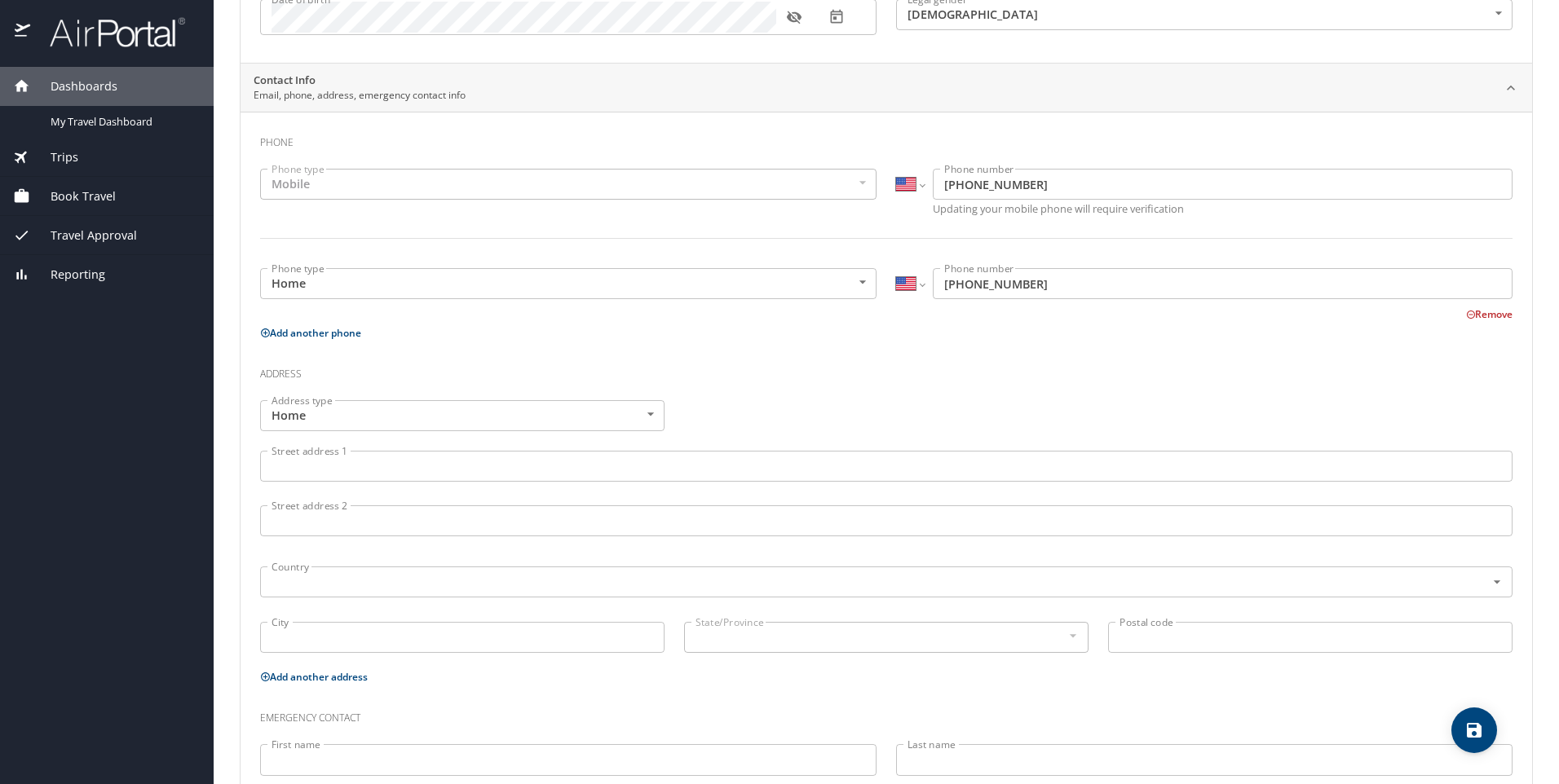
scroll to position [264, 0]
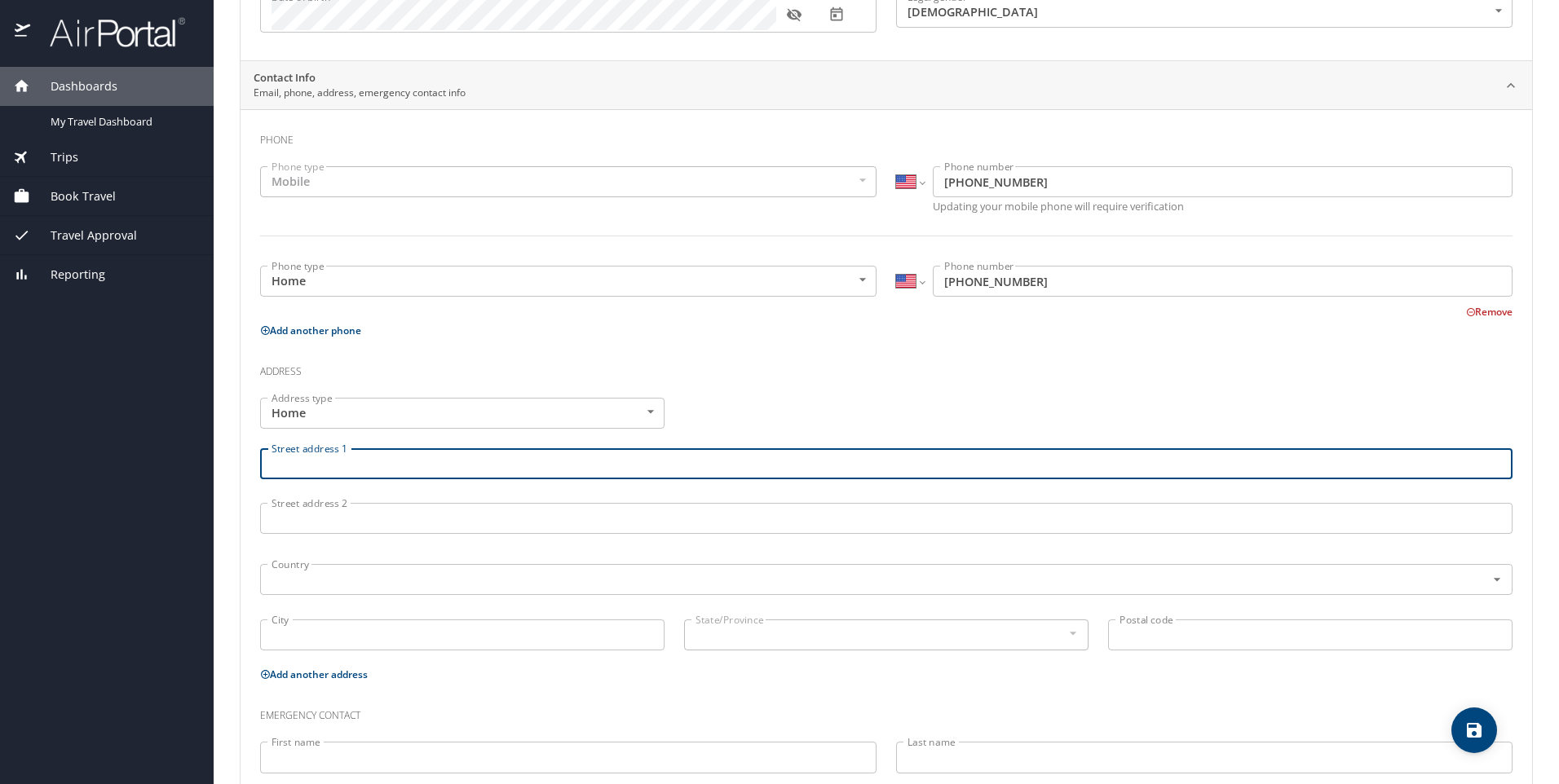
click at [299, 461] on input "Street address 1" at bounding box center [886, 464] width 1253 height 31
type input "1201 N 3rd St"
click at [323, 628] on input "City" at bounding box center [462, 635] width 404 height 31
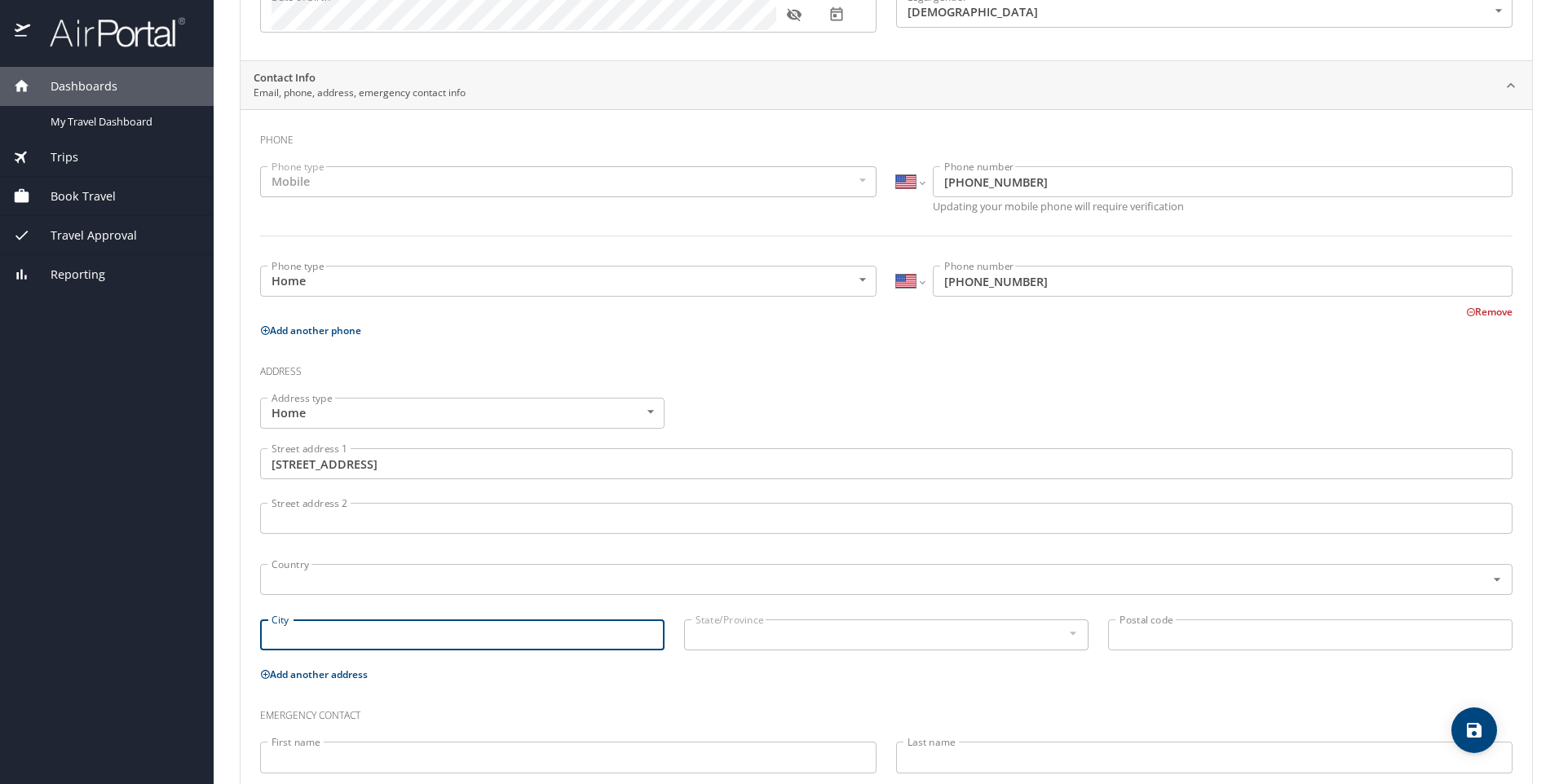
type input "Baton Rouge"
click at [1111, 639] on input "Postal code" at bounding box center [1310, 635] width 404 height 31
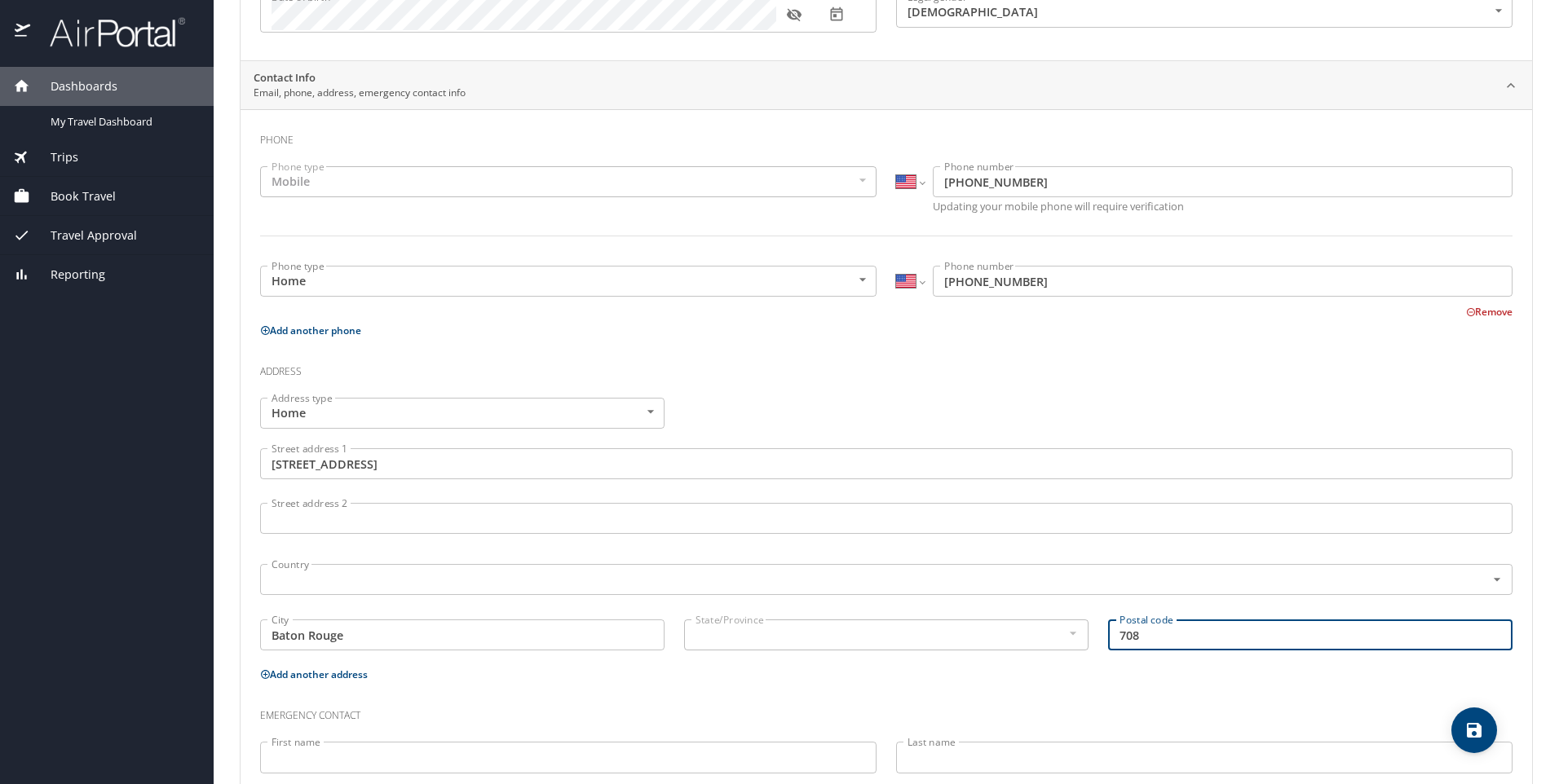
type input "70802"
click at [811, 704] on h3 "Emergency contact" at bounding box center [886, 712] width 1253 height 28
click at [654, 418] on body "Dashboards My Travel Dashboard Trips Current / Future Trips Past Trips Trips Mi…" at bounding box center [779, 392] width 1559 height 784
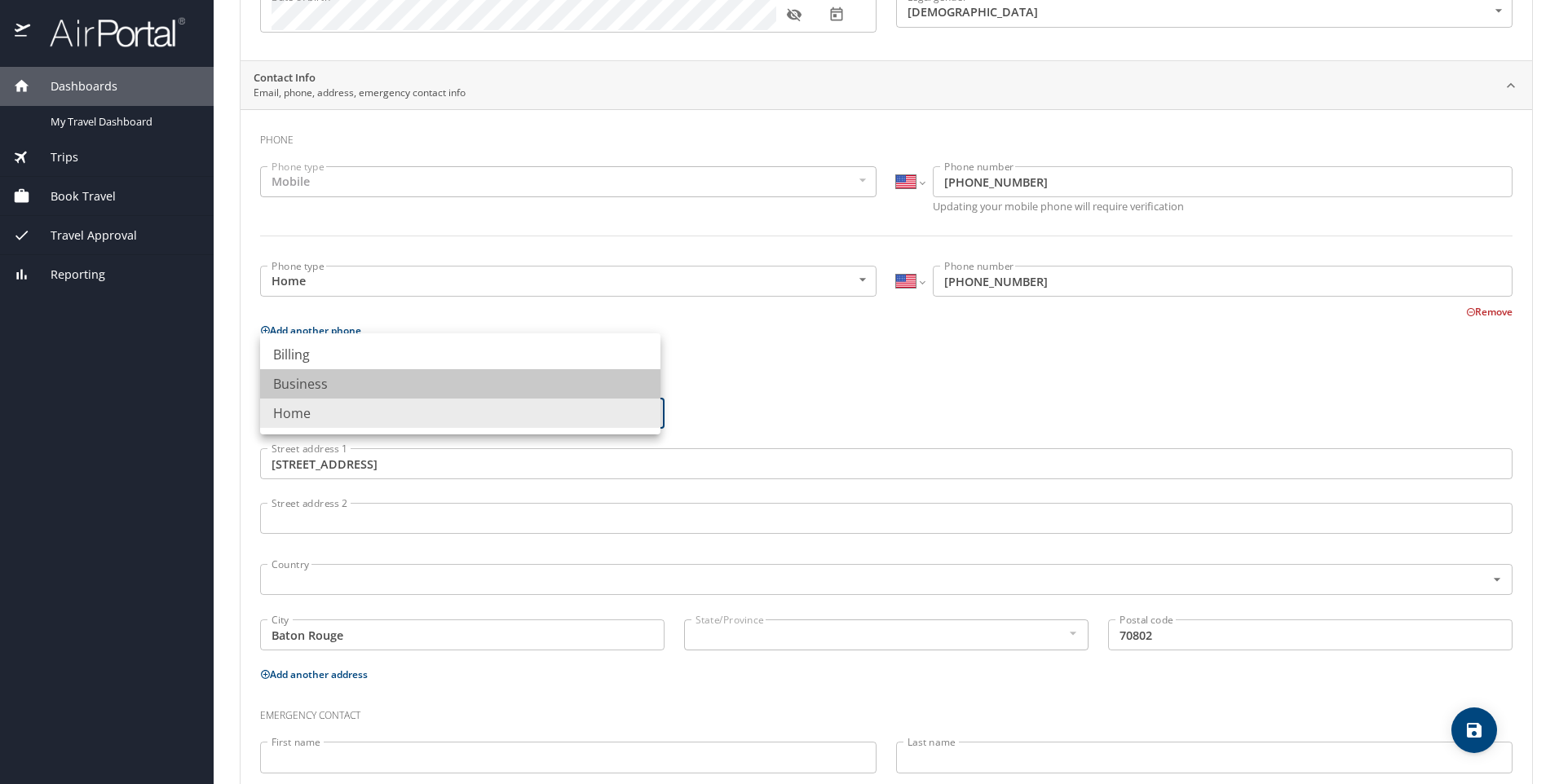
click at [615, 388] on li "Business" at bounding box center [460, 384] width 401 height 29
type input "Business"
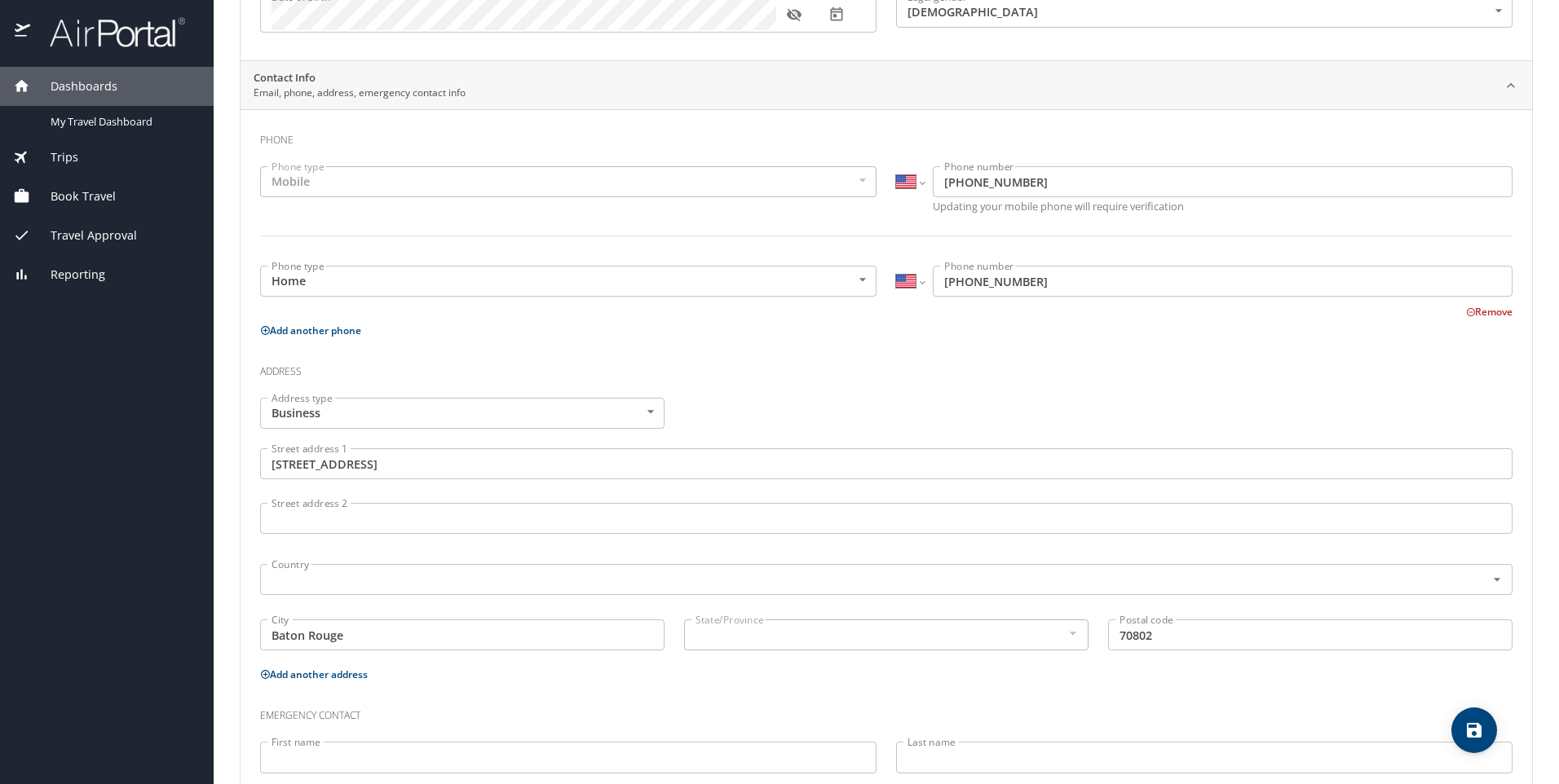
click at [807, 416] on div "Address type Business Business Address type Street address 1 1201 N 3rd St Stre…" at bounding box center [886, 525] width 1272 height 276
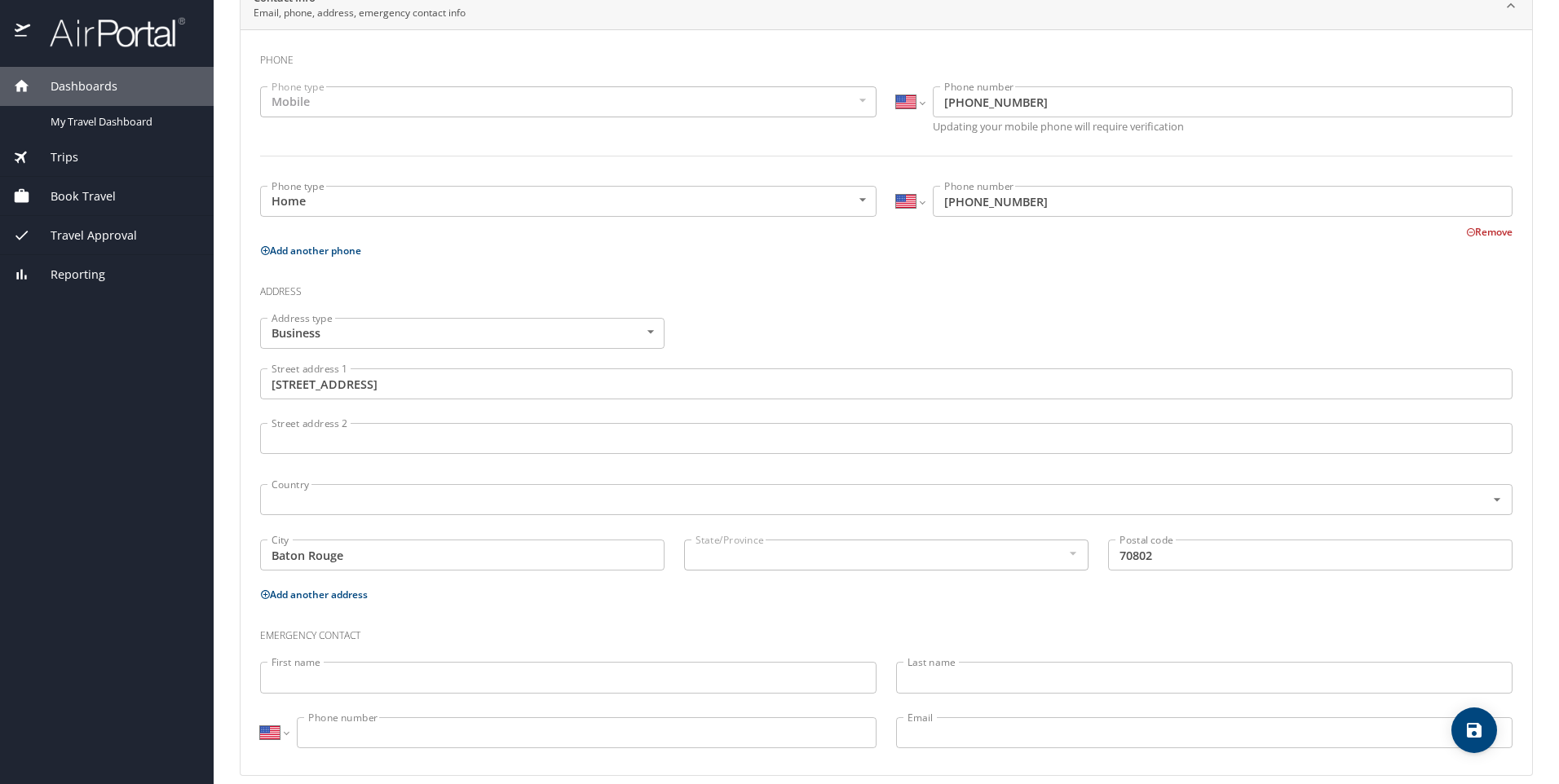
scroll to position [346, 0]
click at [341, 685] on input "First name" at bounding box center [568, 676] width 617 height 31
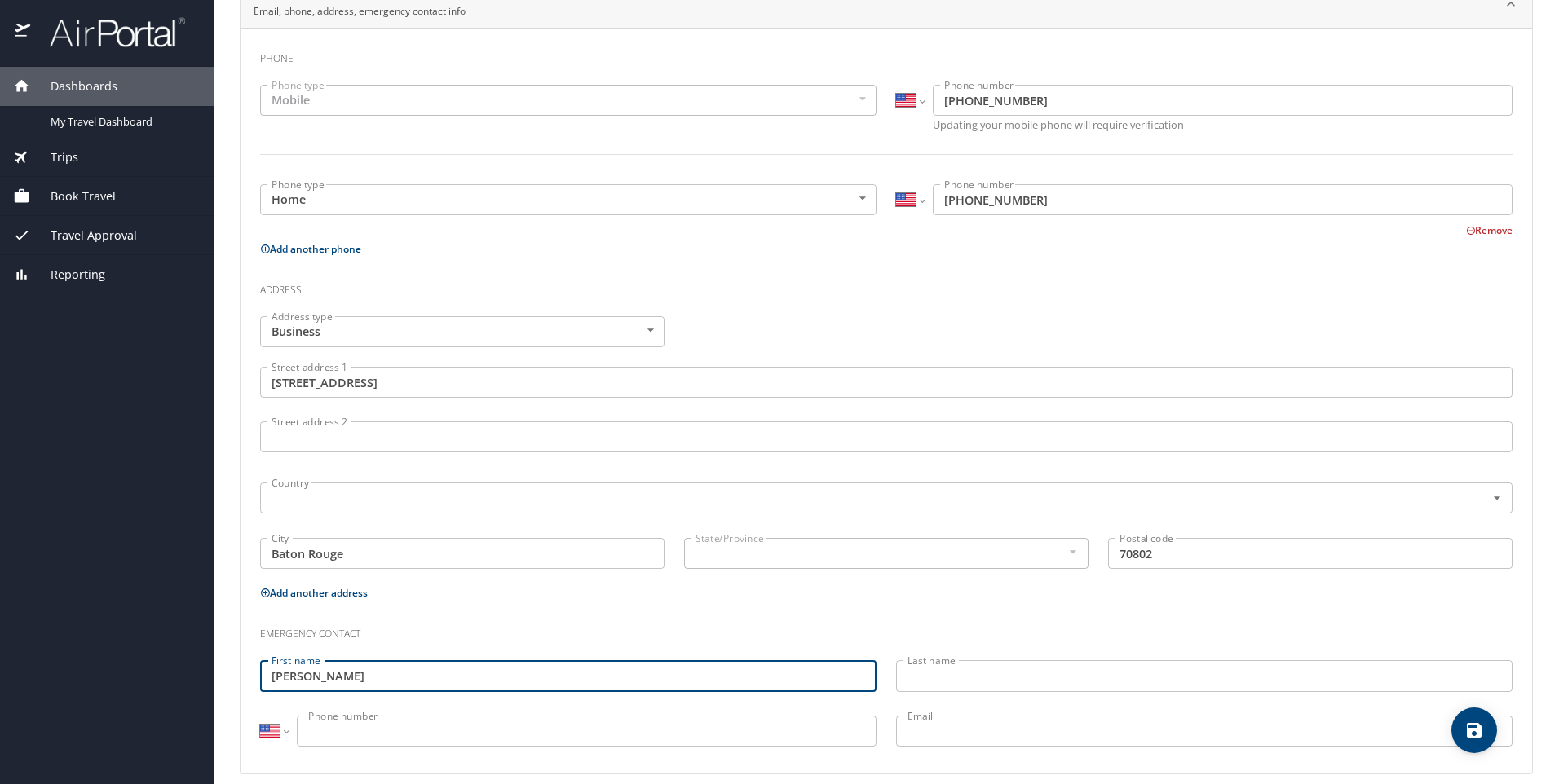
type input "Matthew"
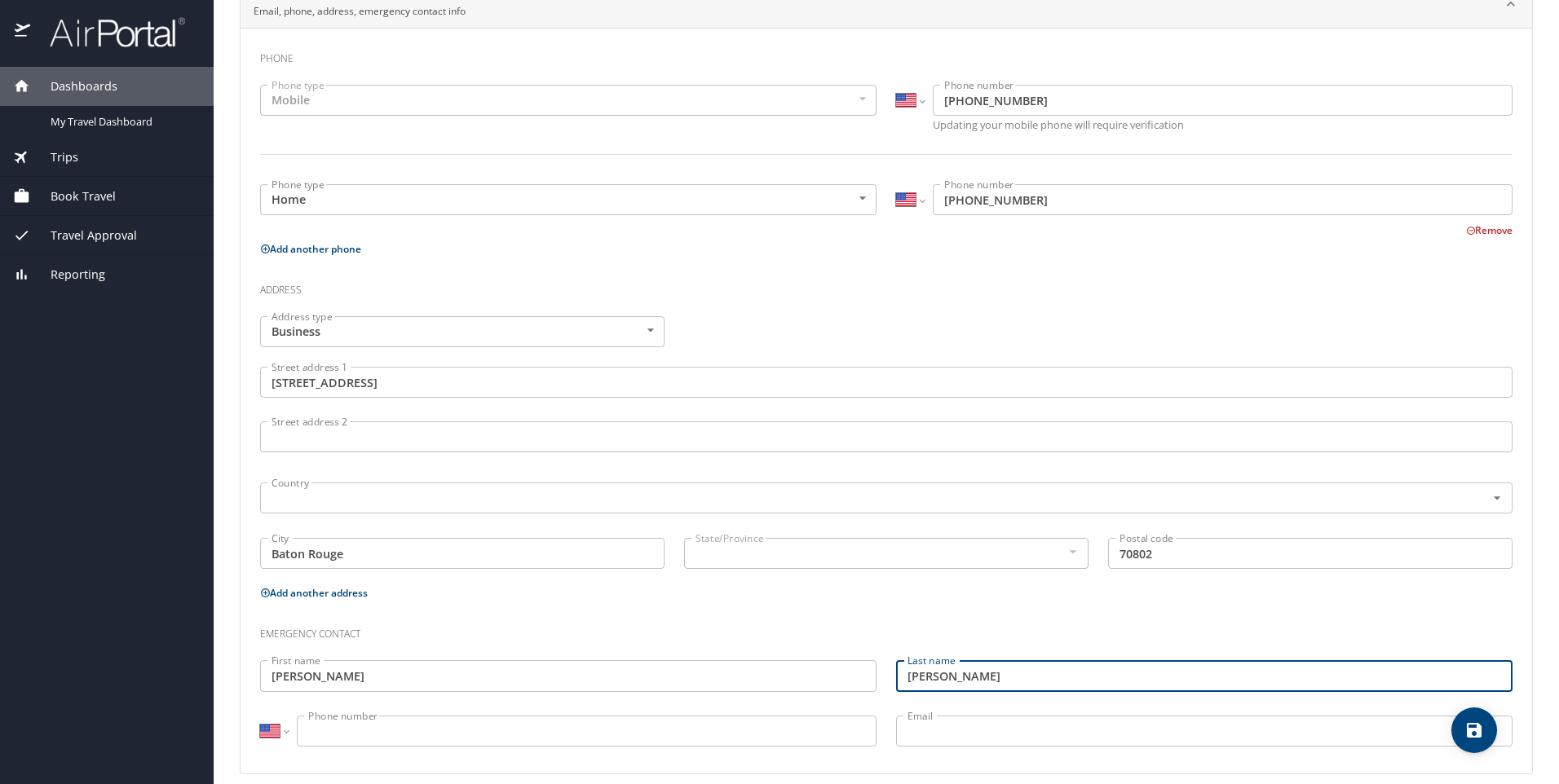
type input "[PERSON_NAME]"
click at [352, 726] on input "Phone number" at bounding box center [586, 732] width 580 height 31
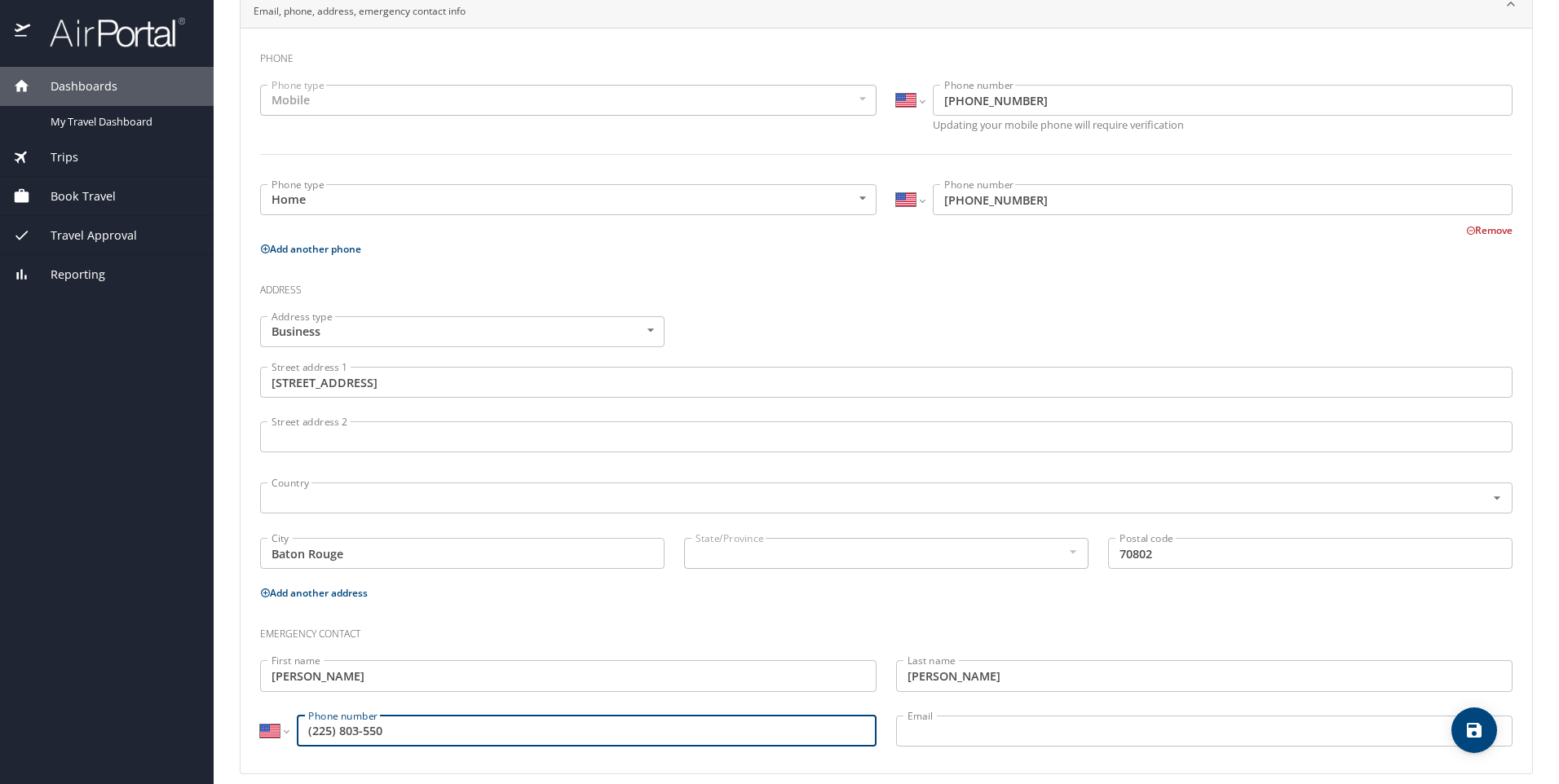
click at [364, 732] on input "(225) 803-550" at bounding box center [586, 732] width 580 height 31
type input "(225) 803-3550"
click at [1004, 723] on input "Email" at bounding box center [1204, 732] width 617 height 31
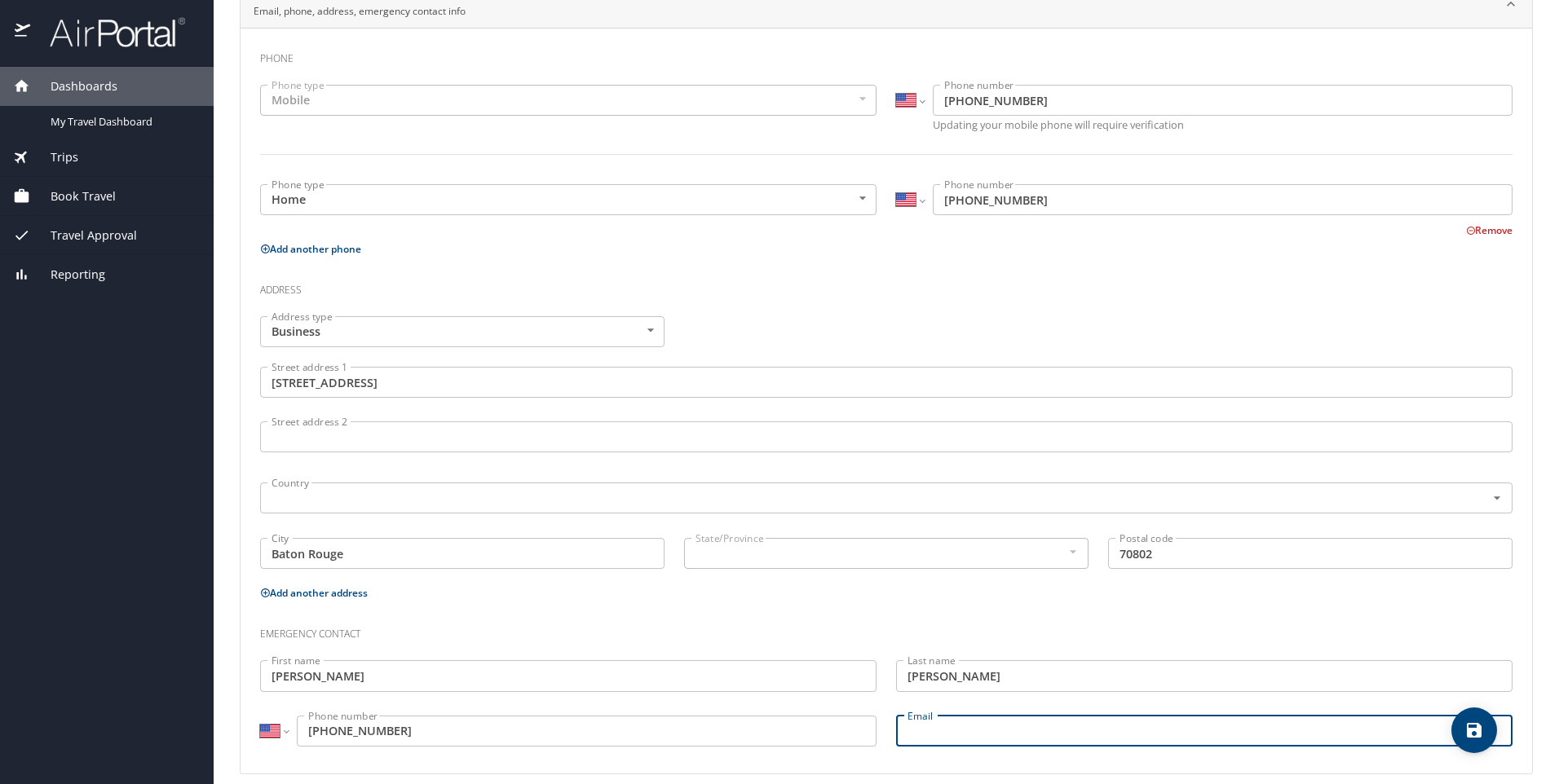
type input "mattrdupree@gmail.com"
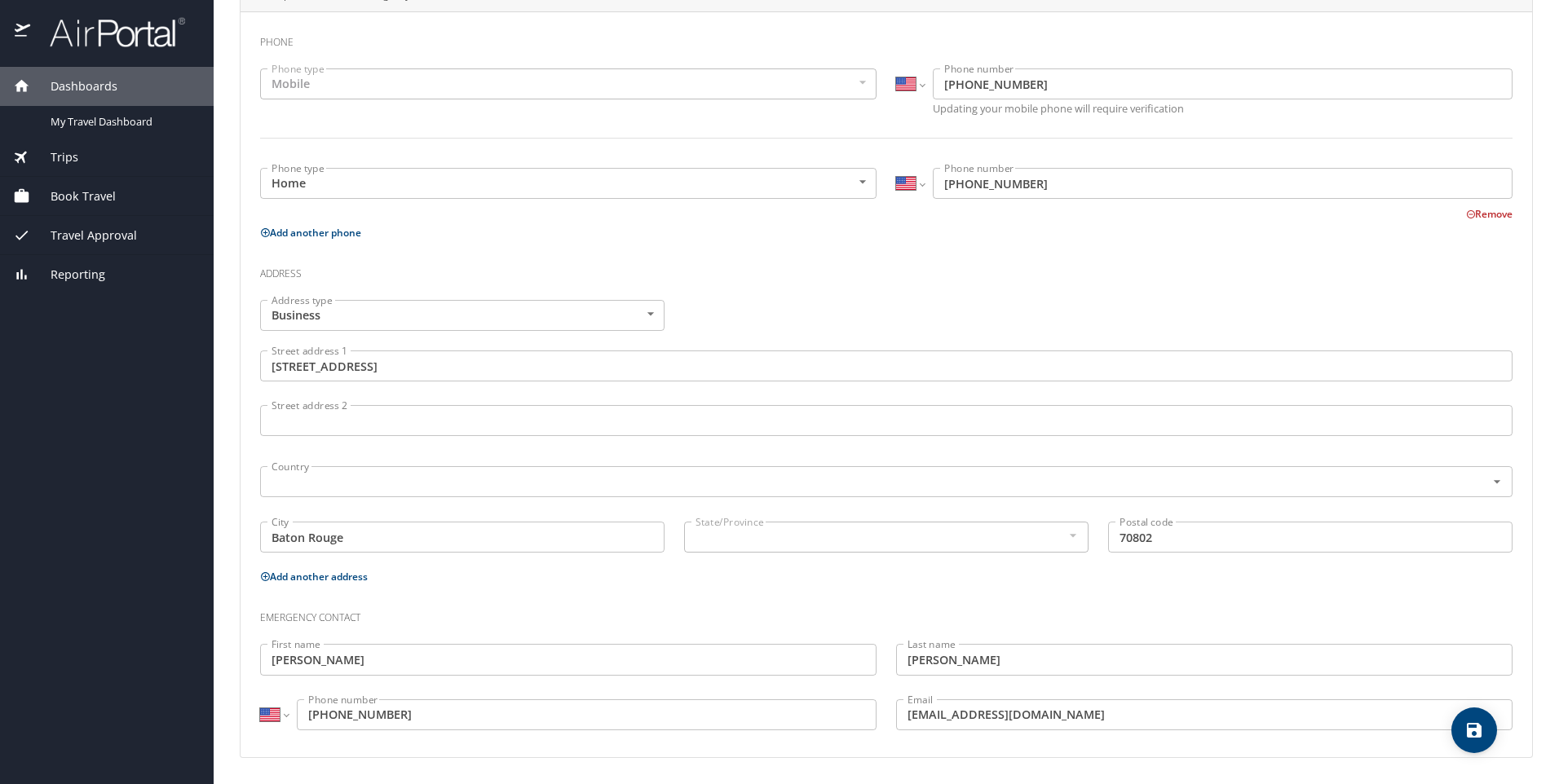
click at [1466, 217] on button "Remove" at bounding box center [1489, 214] width 46 height 14
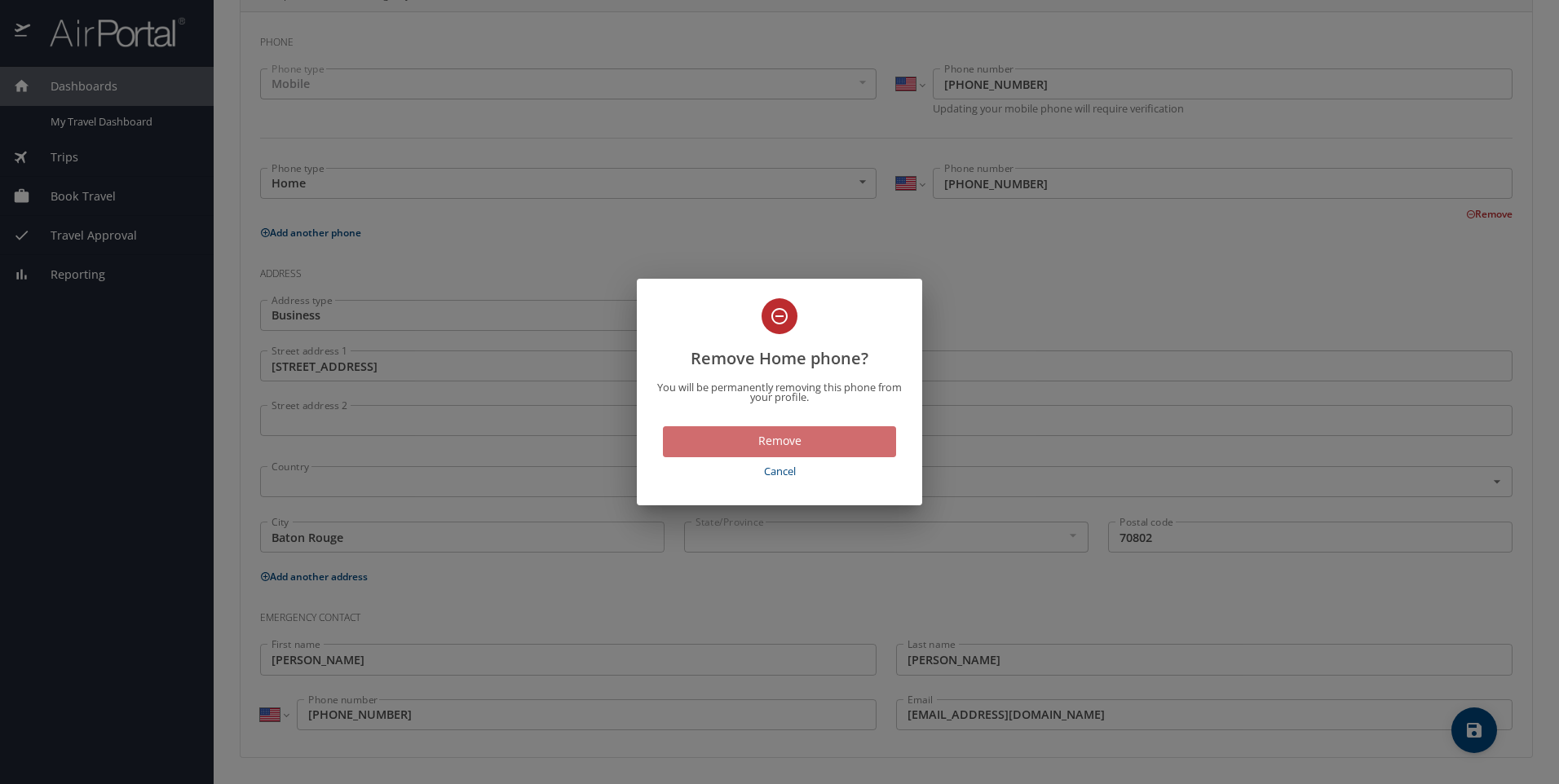
click at [804, 444] on span "Remove" at bounding box center [779, 442] width 207 height 21
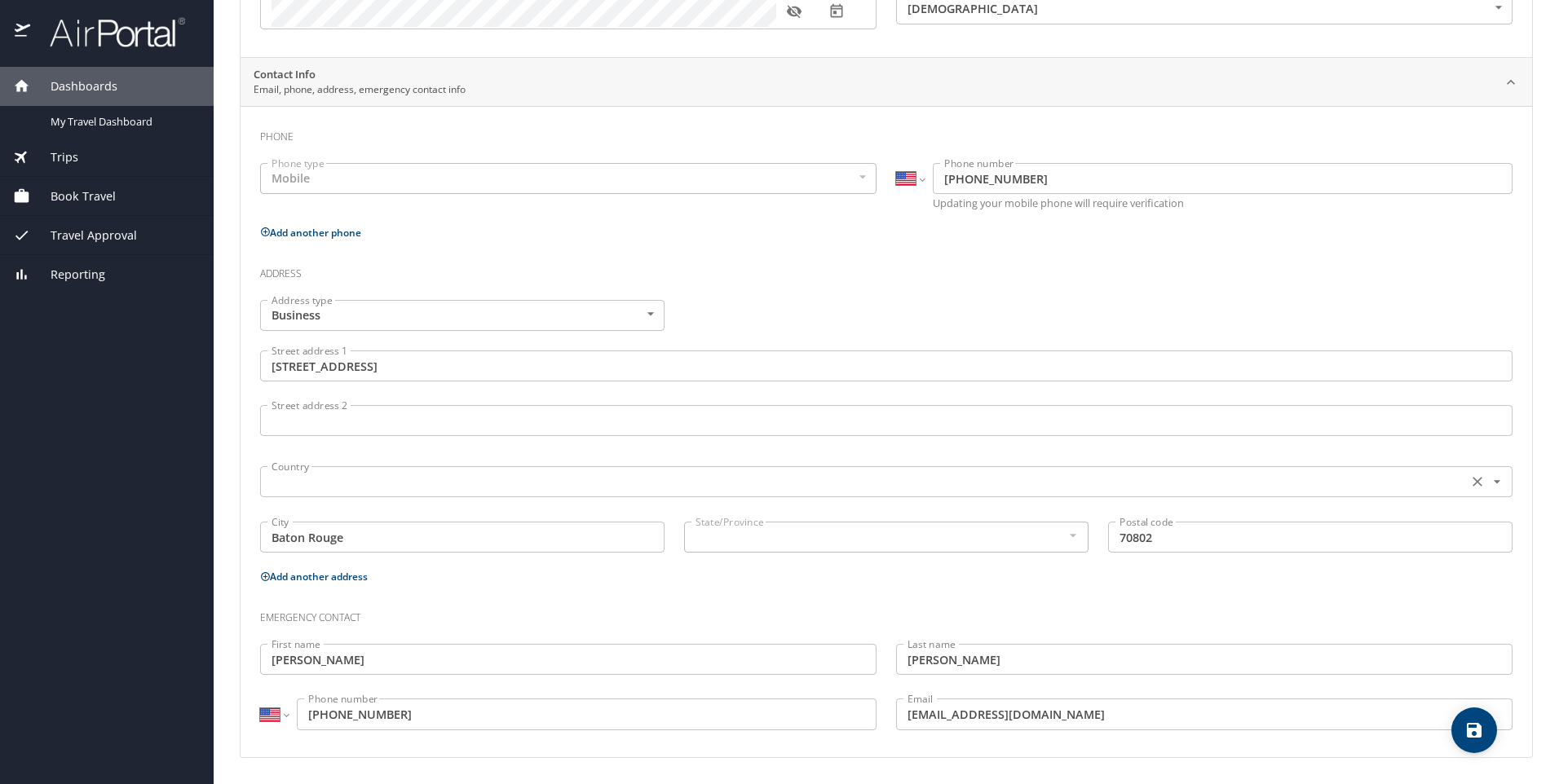
click at [314, 474] on input "text" at bounding box center [862, 481] width 1194 height 21
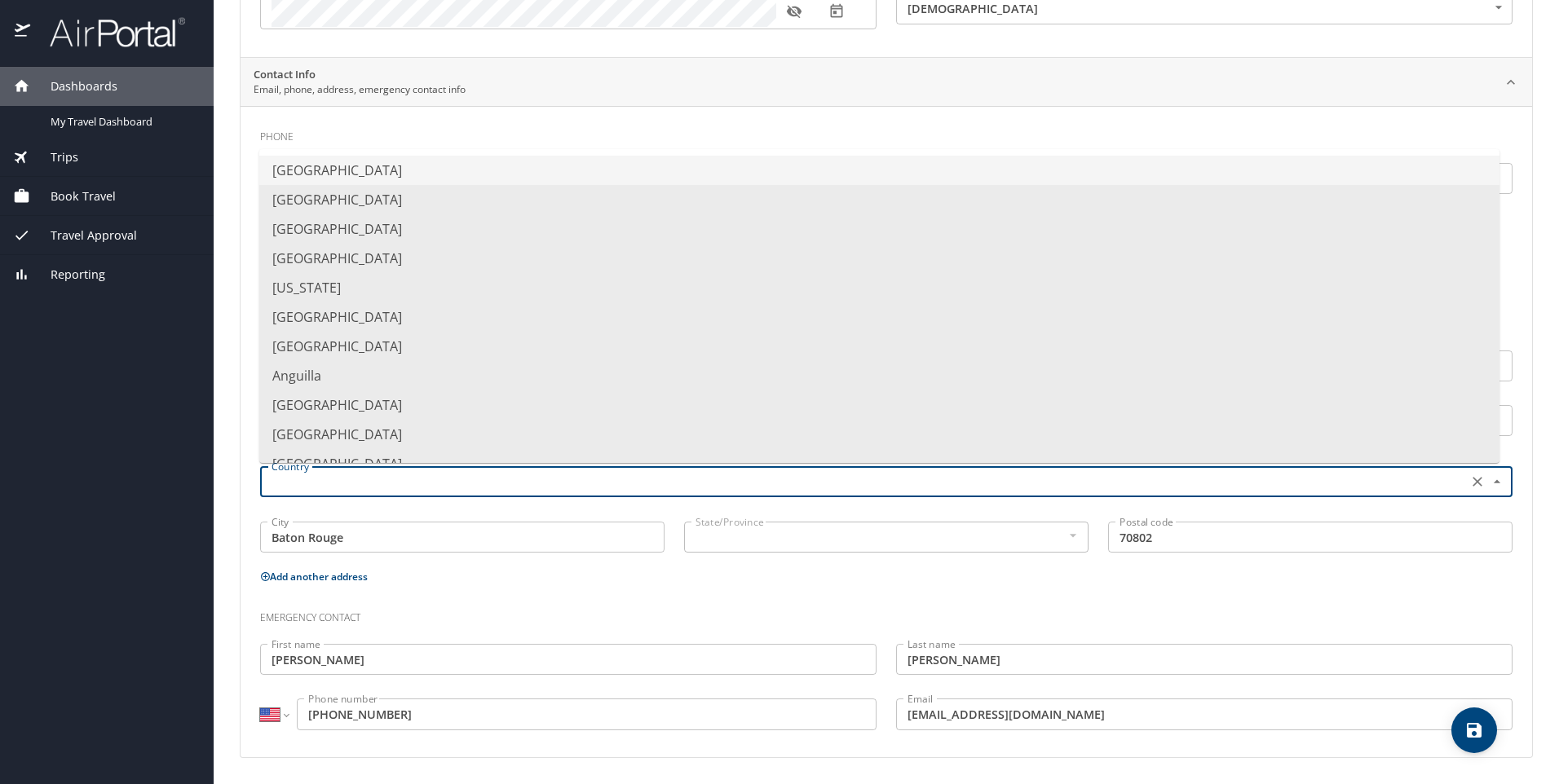
click at [421, 171] on li "United States of America" at bounding box center [880, 170] width 1240 height 29
type input "United States of America"
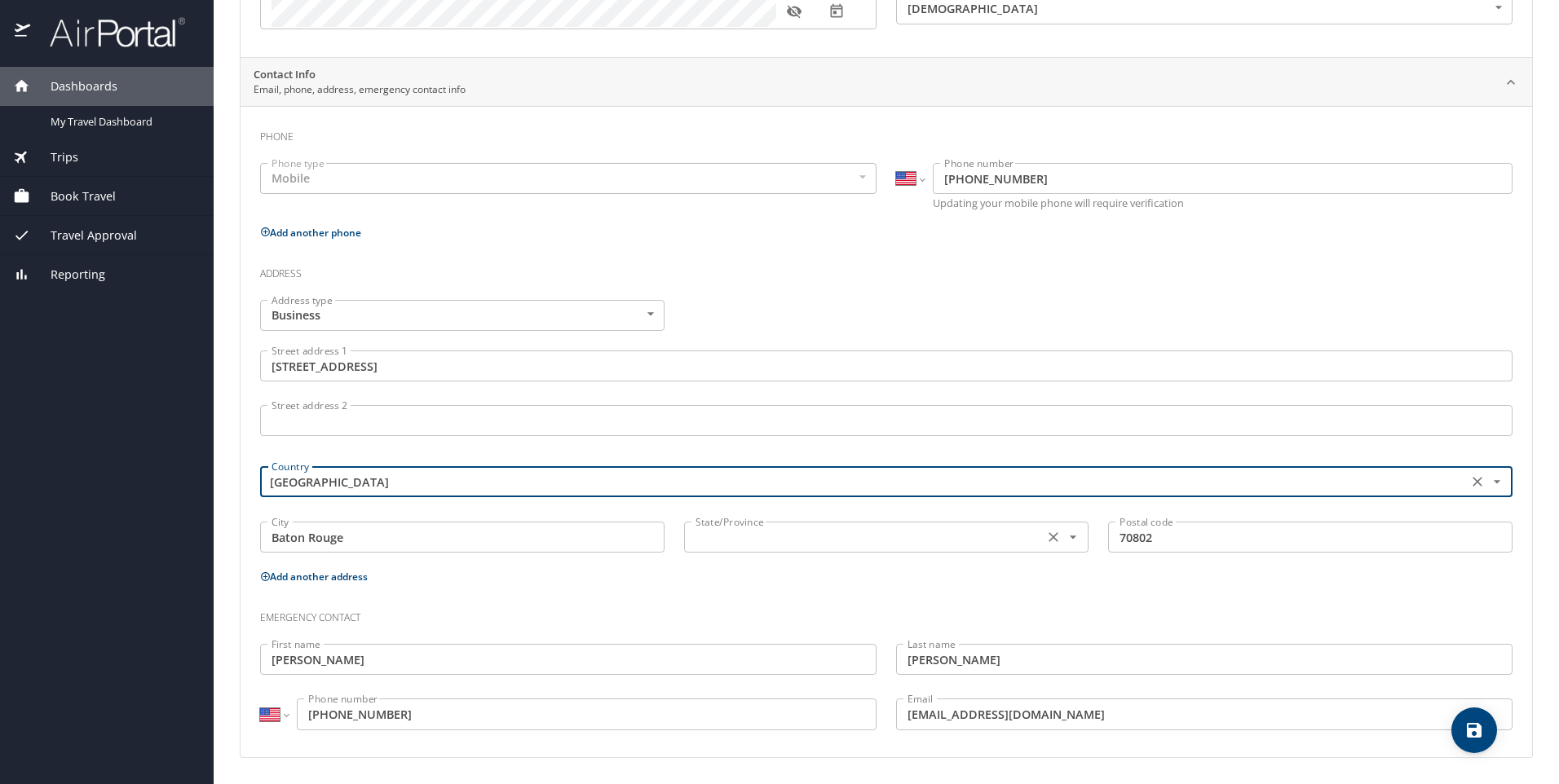
click at [702, 548] on input "text" at bounding box center [862, 537] width 347 height 21
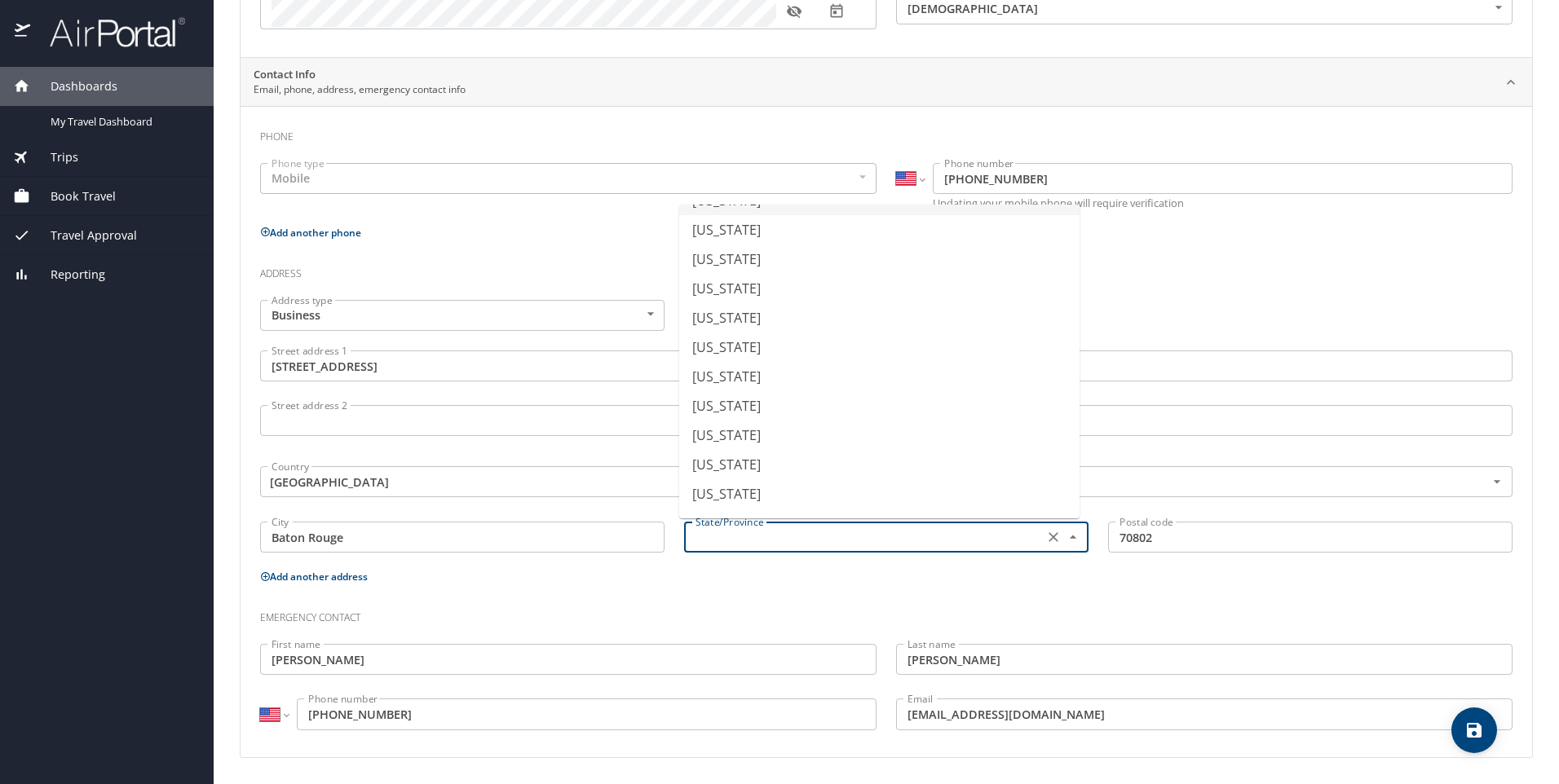
scroll to position [275, 0]
click at [820, 476] on li "Louisiana" at bounding box center [880, 480] width 401 height 29
type input "Louisiana"
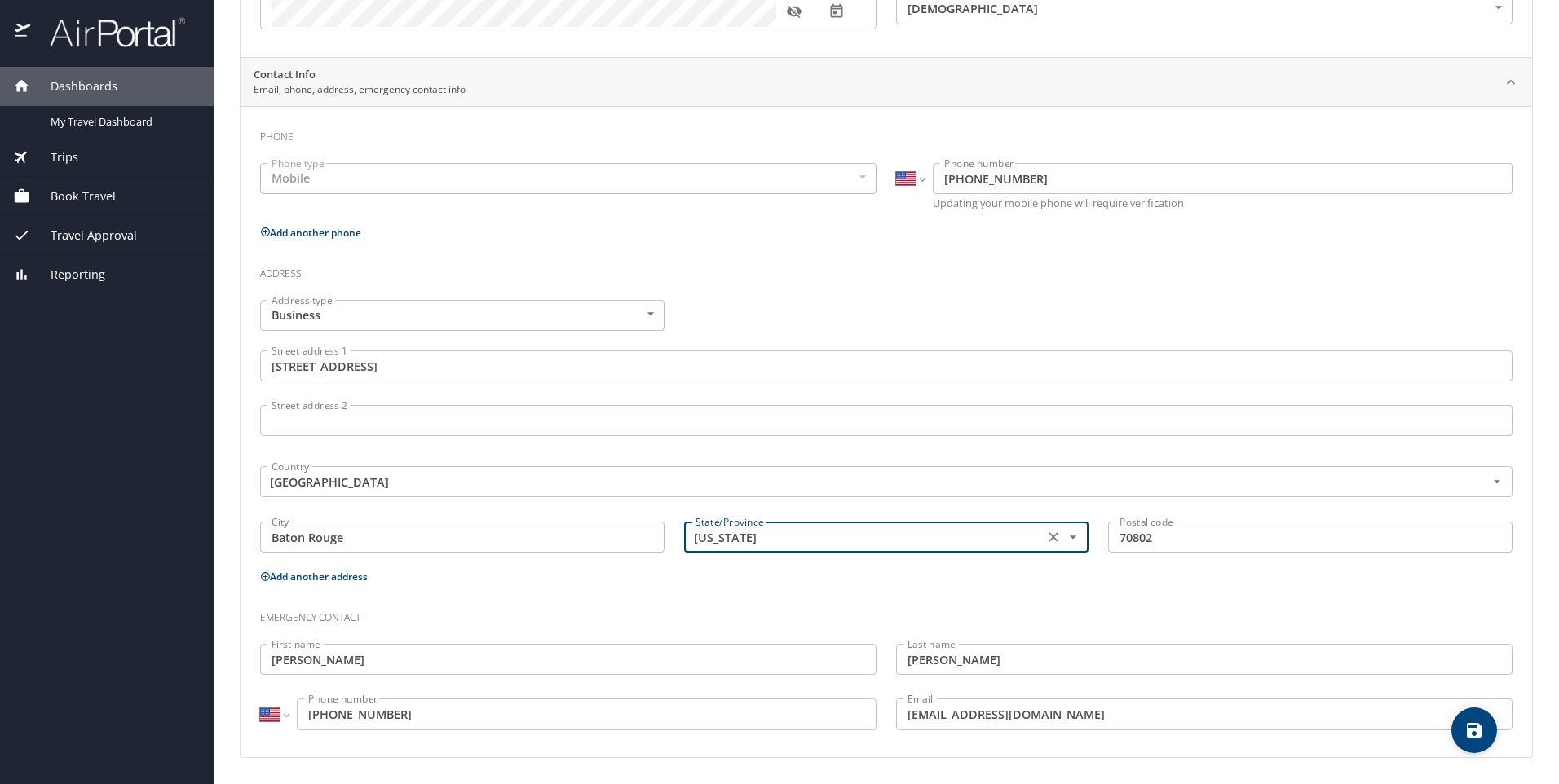
scroll to position [0, 0]
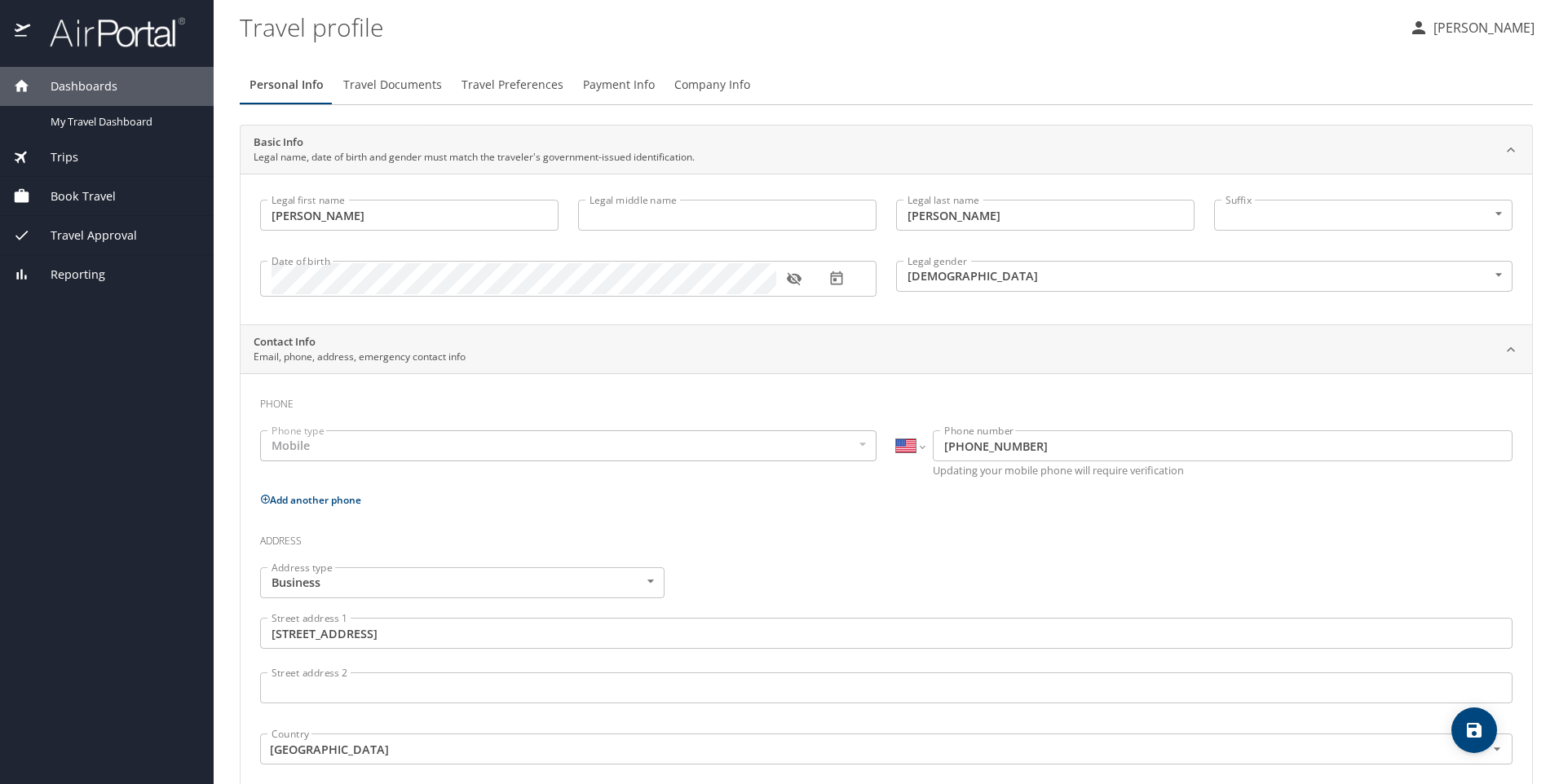
click at [1486, 735] on span "save" at bounding box center [1474, 730] width 46 height 20
select select "US"
click at [85, 197] on span "Book Travel" at bounding box center [73, 196] width 86 height 18
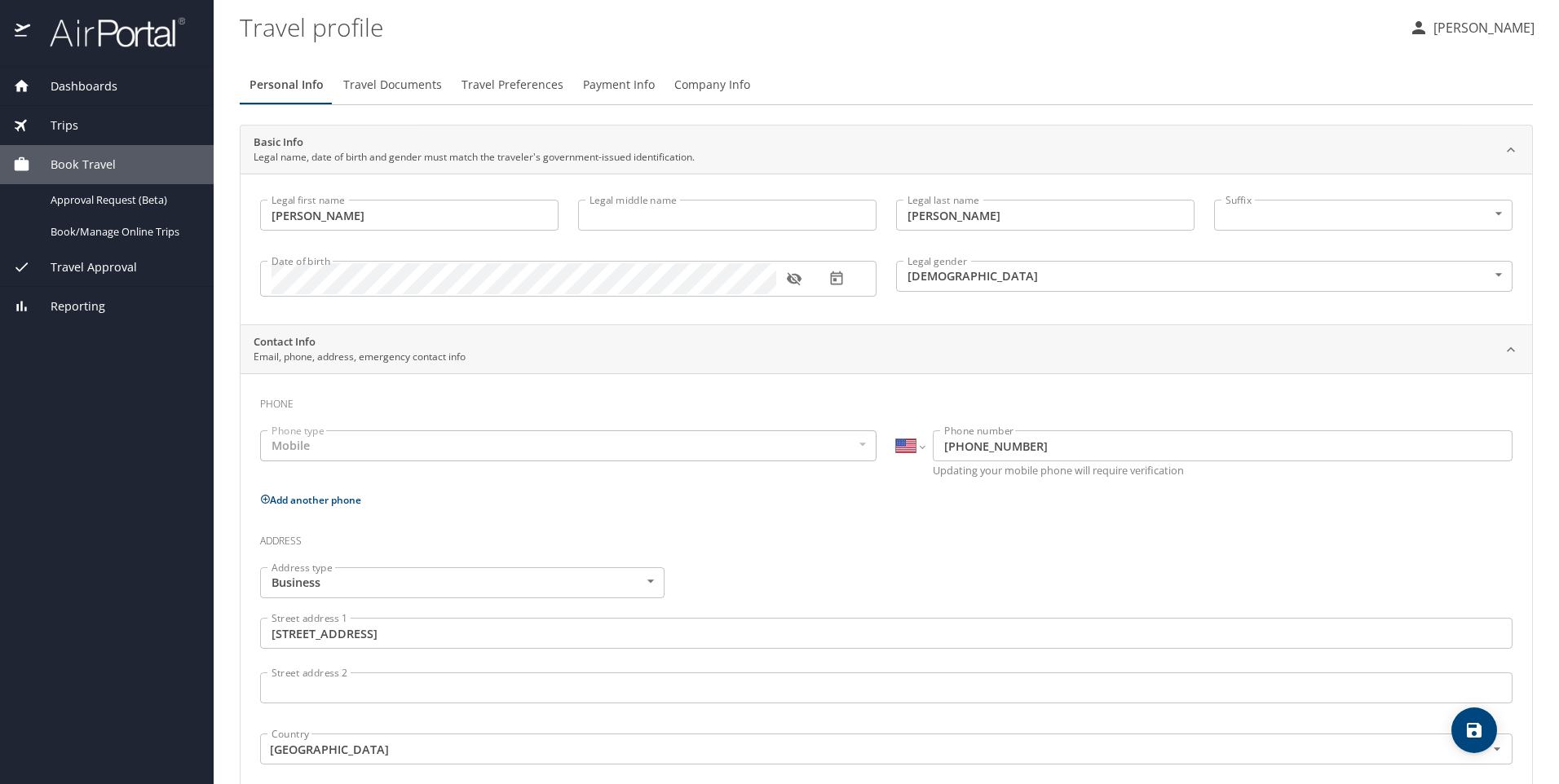
click at [79, 128] on div "Trips" at bounding box center [107, 126] width 187 height 18
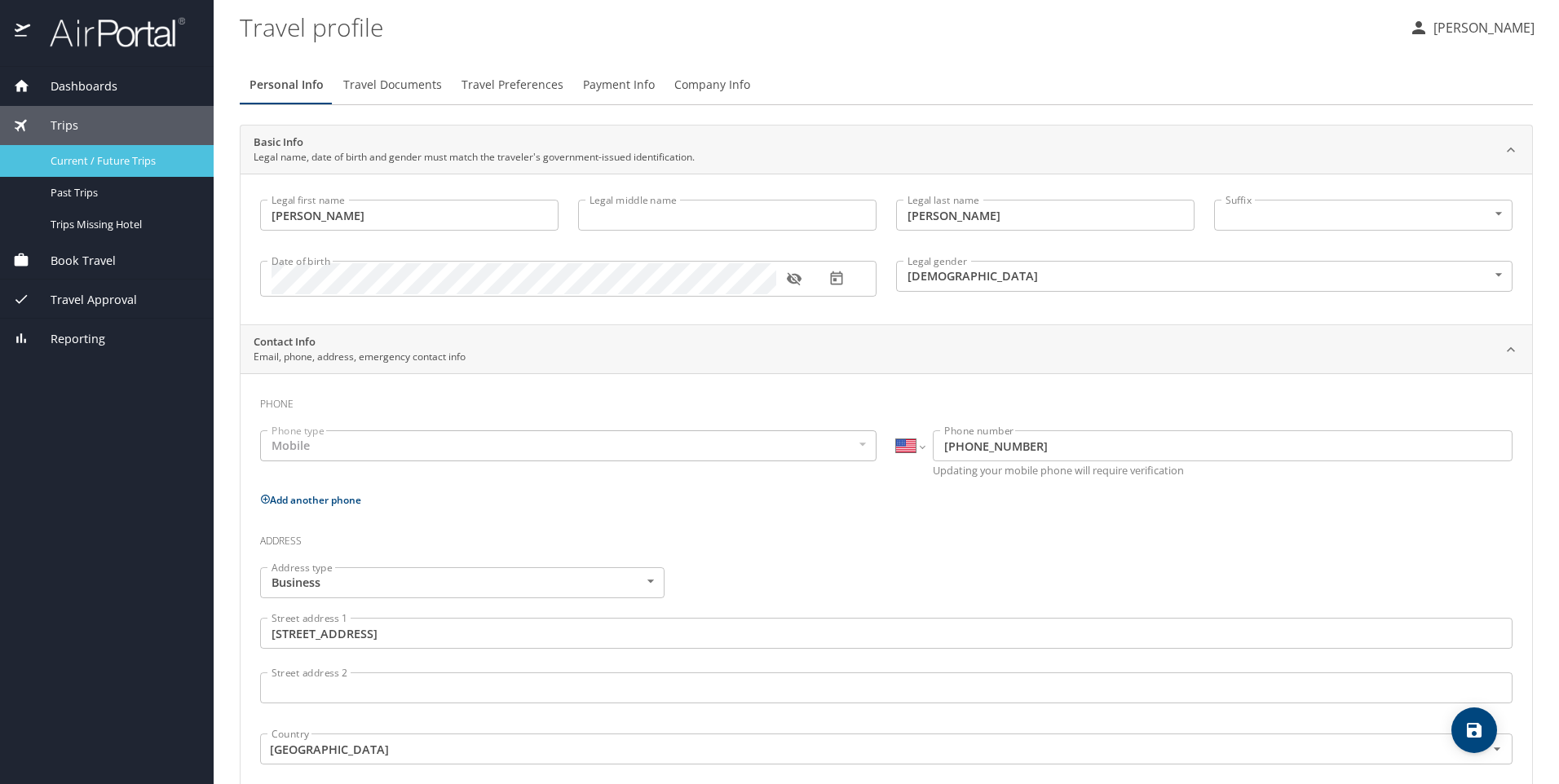
click at [107, 161] on span "Current / Future Trips" at bounding box center [122, 161] width 144 height 15
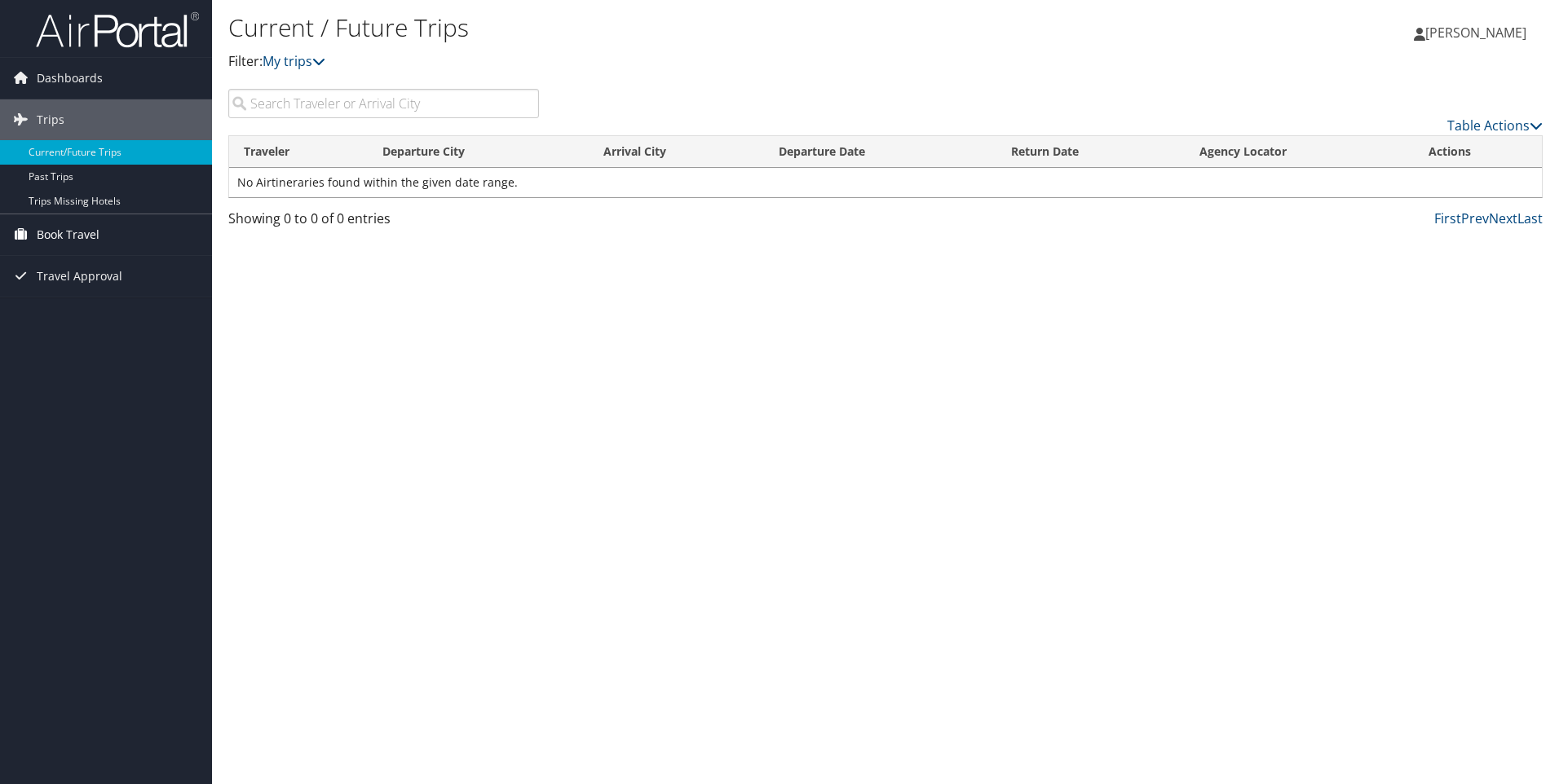
click at [71, 235] on span "Book Travel" at bounding box center [68, 234] width 63 height 40
click at [138, 314] on link "Book/Manage Online Trips" at bounding box center [106, 316] width 212 height 24
